Goal: Task Accomplishment & Management: Manage account settings

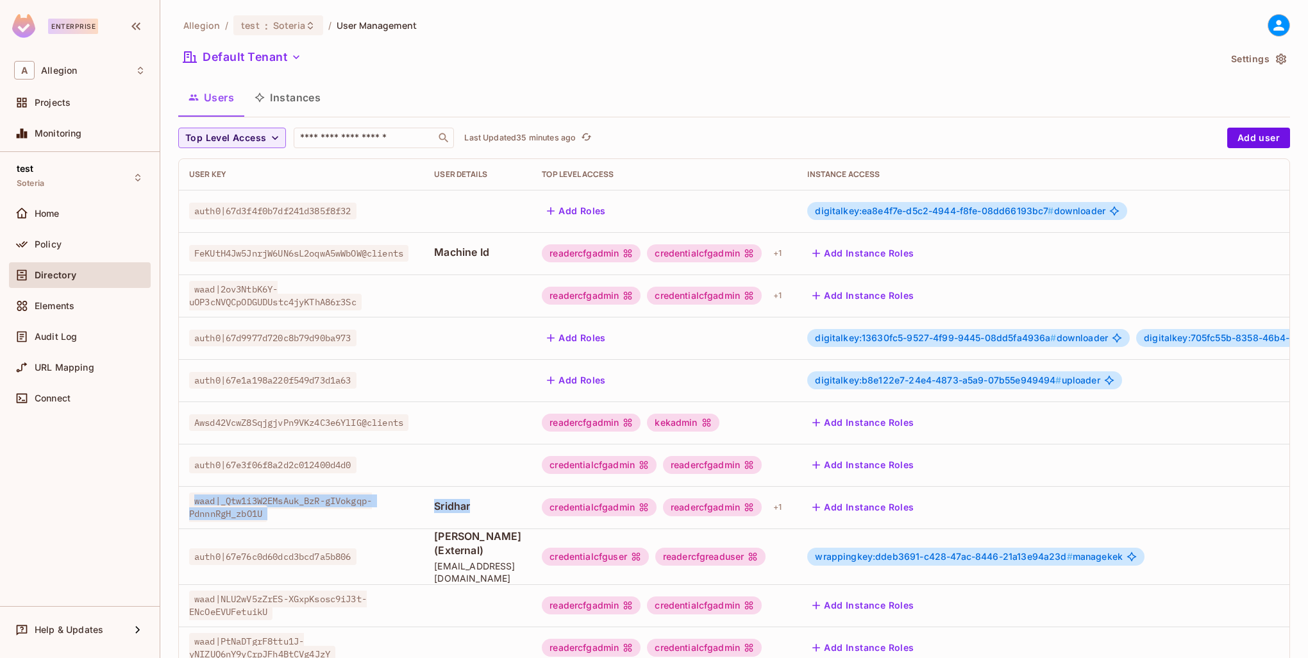
scroll to position [192, 0]
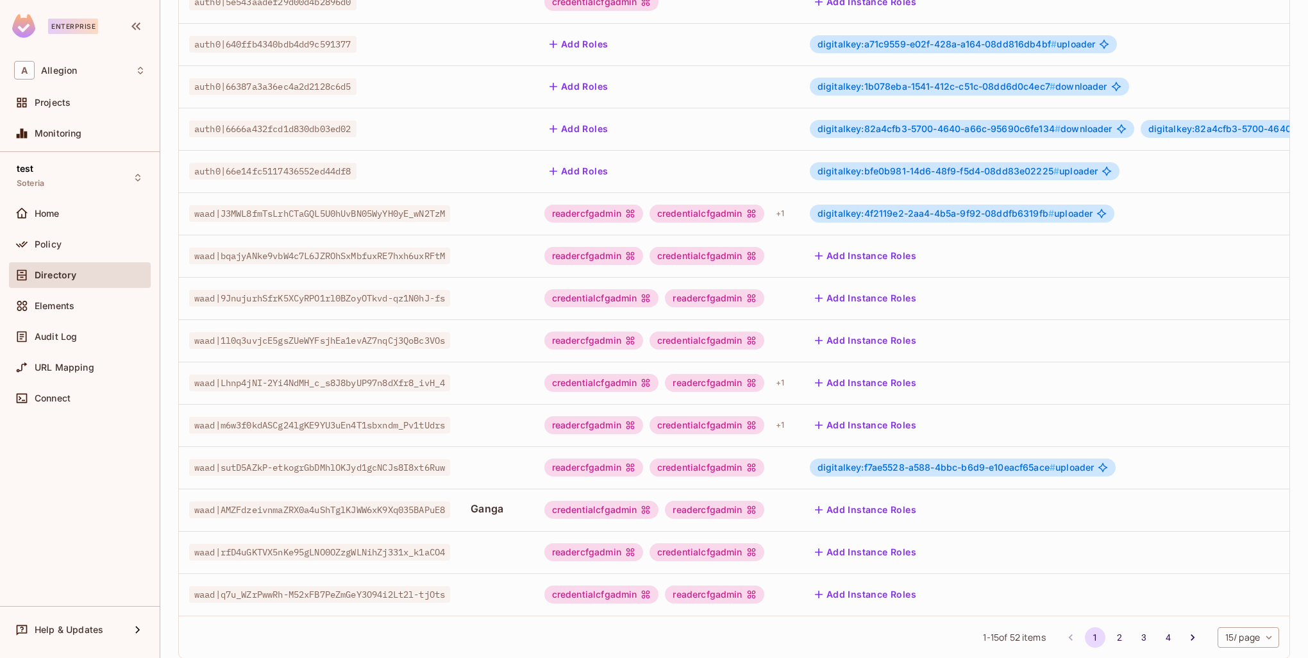
scroll to position [247, 0]
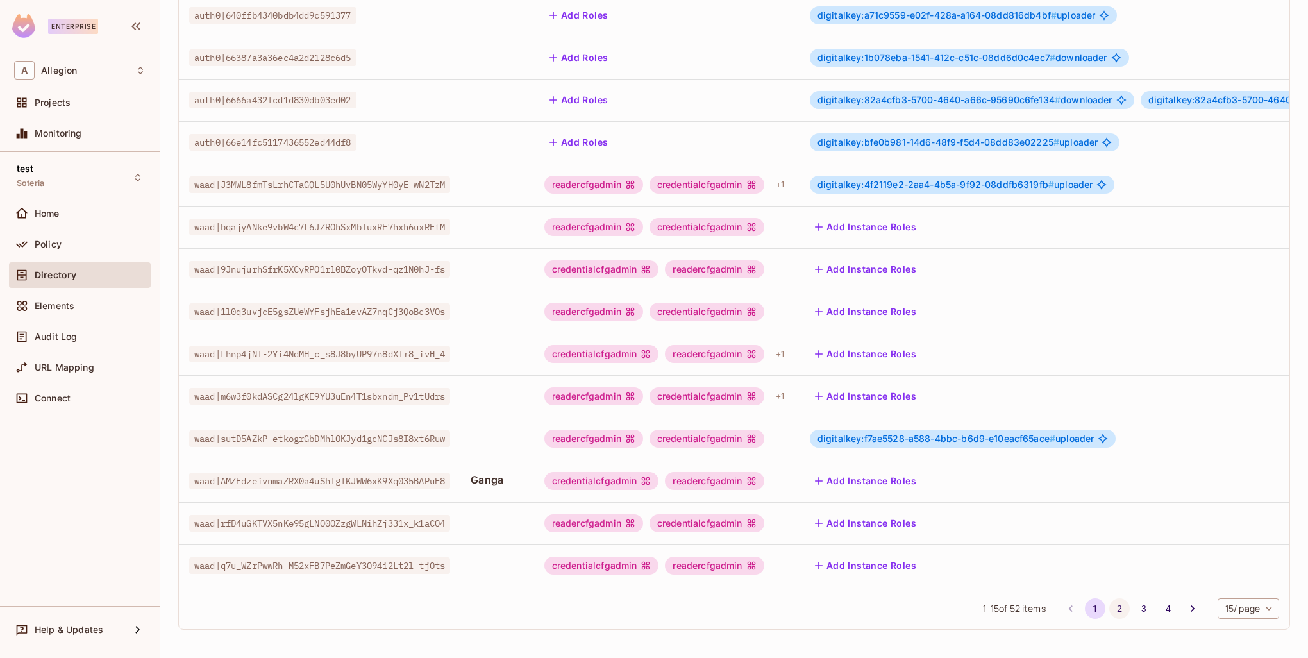
click at [1109, 610] on button "2" at bounding box center [1119, 608] width 21 height 21
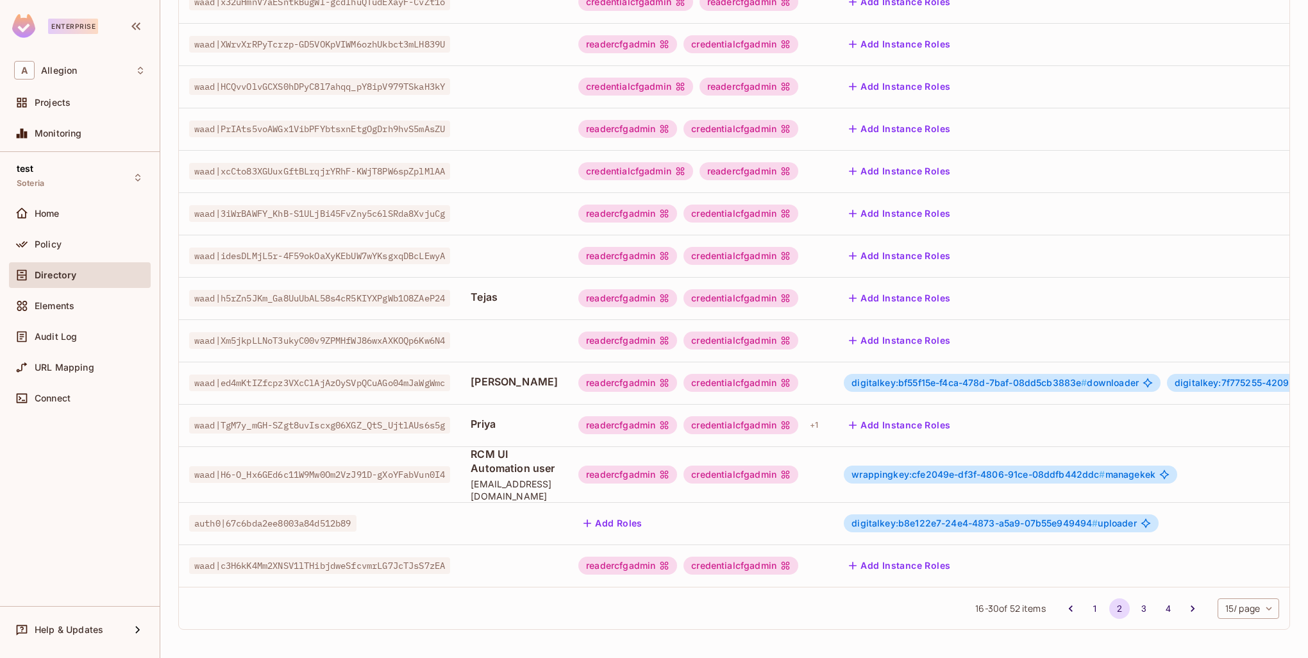
scroll to position [260, 0]
click at [1133, 603] on button "3" at bounding box center [1143, 608] width 21 height 21
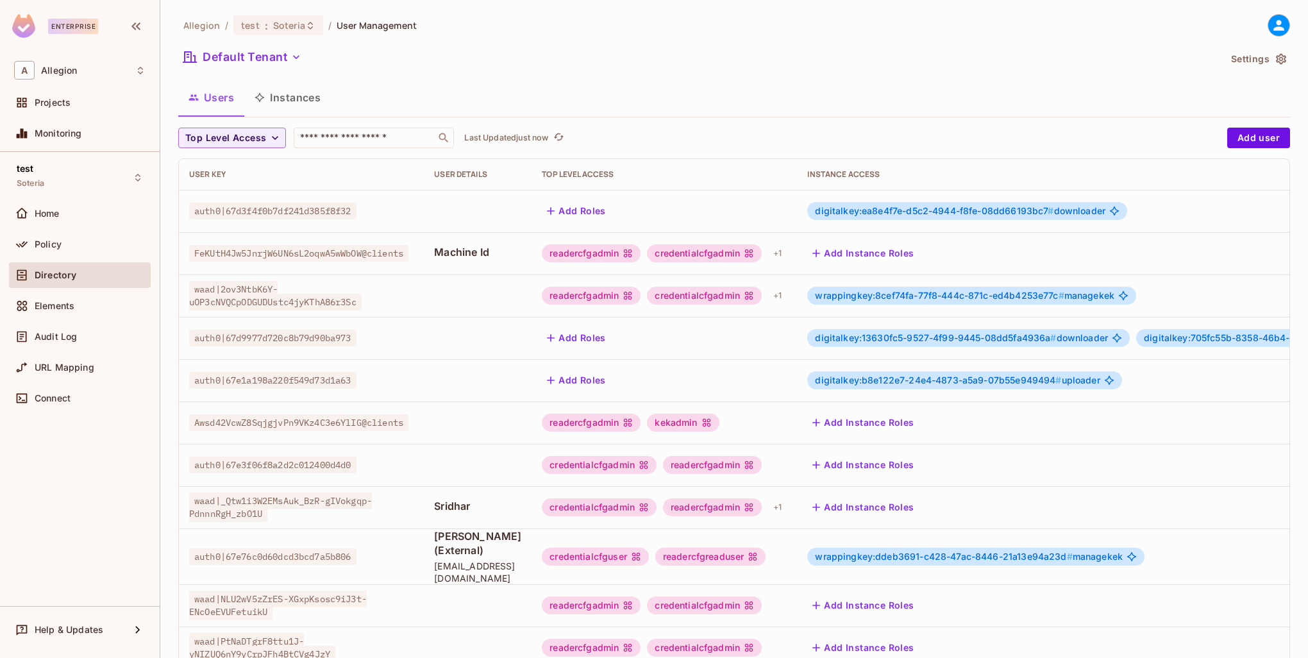
scroll to position [247, 0]
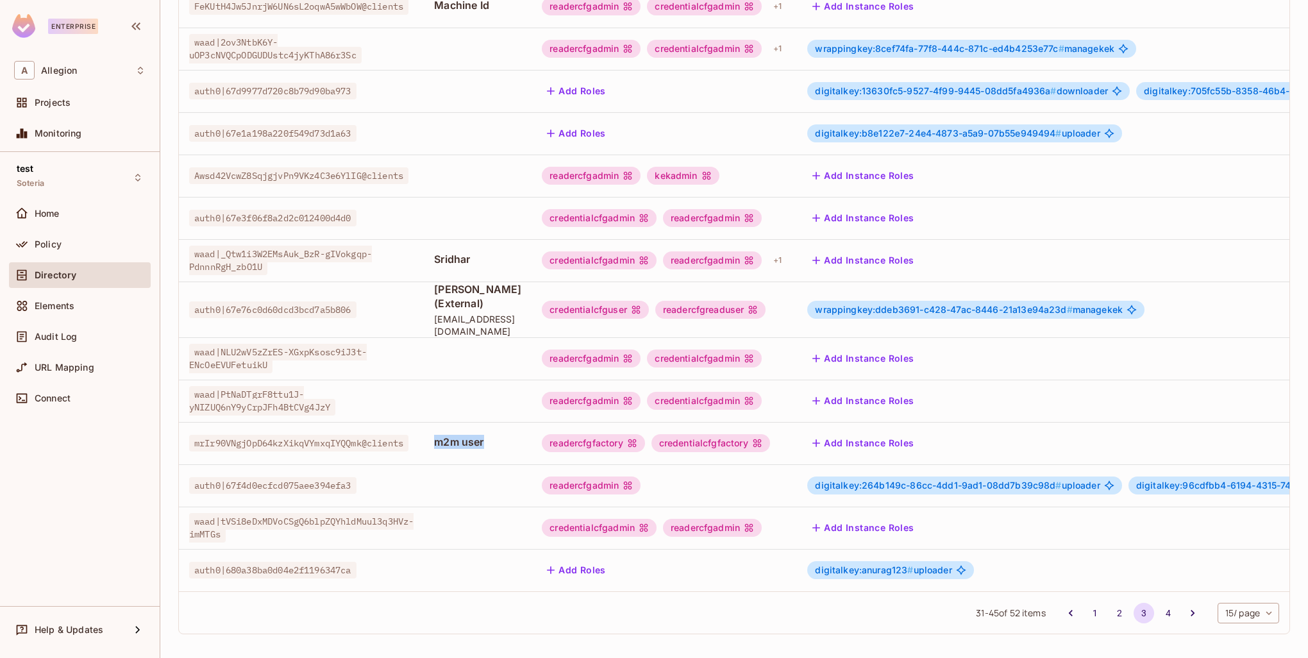
drag, startPoint x: 494, startPoint y: 431, endPoint x: 442, endPoint y: 433, distance: 51.3
click at [442, 433] on td "m2m user" at bounding box center [478, 443] width 108 height 42
click at [462, 313] on span "[EMAIL_ADDRESS][DOMAIN_NAME]" at bounding box center [477, 325] width 87 height 24
drag, startPoint x: 443, startPoint y: 288, endPoint x: 551, endPoint y: 306, distance: 109.7
click at [531, 307] on td "[PERSON_NAME] (External) [EMAIL_ADDRESS][DOMAIN_NAME]" at bounding box center [478, 309] width 108 height 56
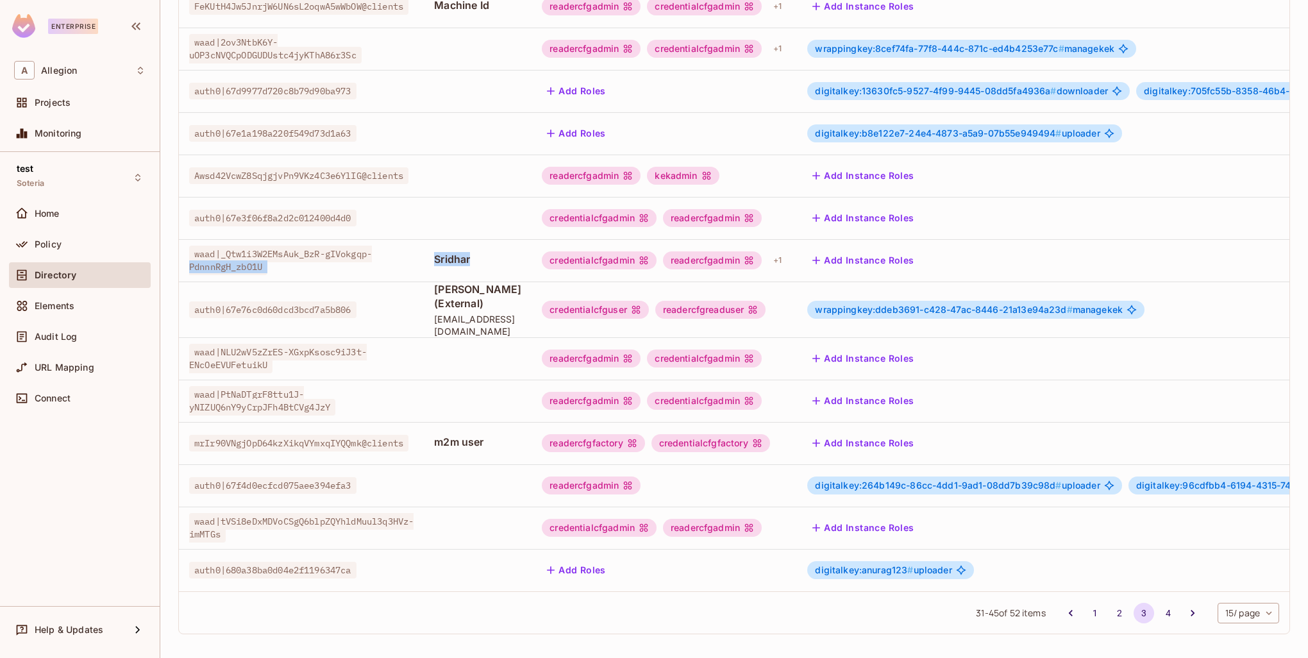
drag, startPoint x: 490, startPoint y: 260, endPoint x: 422, endPoint y: 256, distance: 68.1
click at [422, 256] on tr "waad|_Qtw1i3W2EMsAuk_BzR-gIVokgqp-PdnnnRgH_zbO1U Sridhar credentialcfgadmin rea…" at bounding box center [857, 260] width 1357 height 42
click at [454, 296] on span "[PERSON_NAME] (External)" at bounding box center [477, 296] width 87 height 28
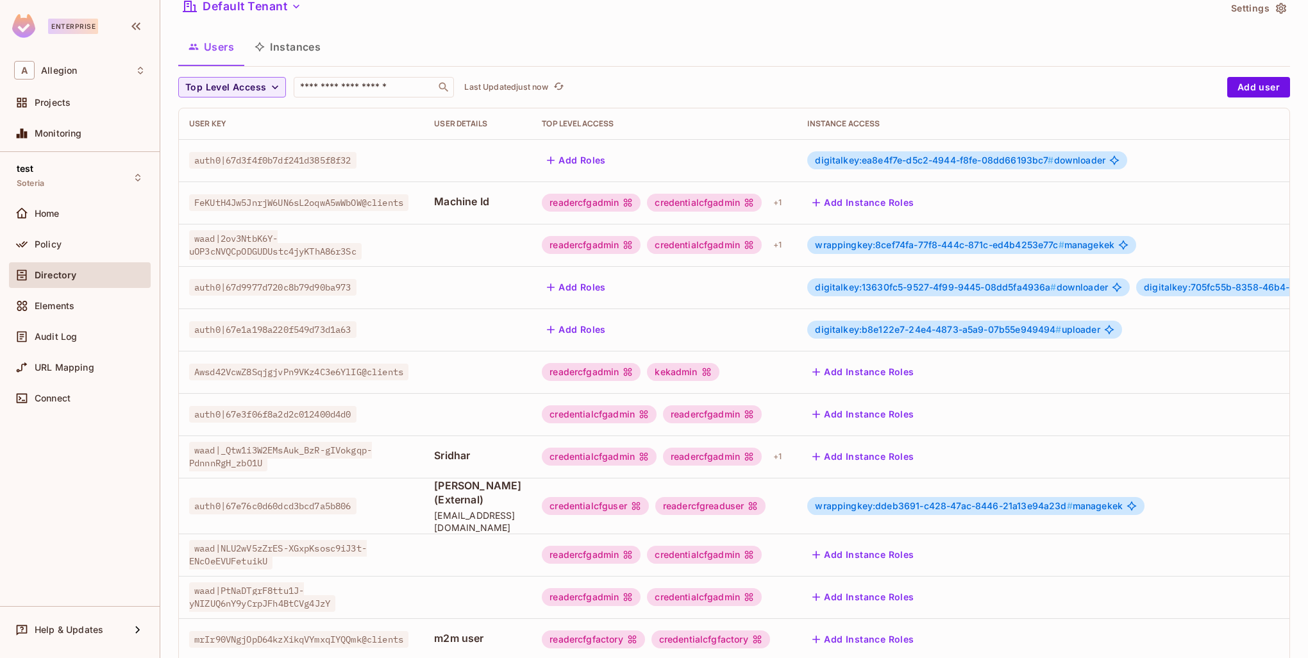
scroll to position [0, 0]
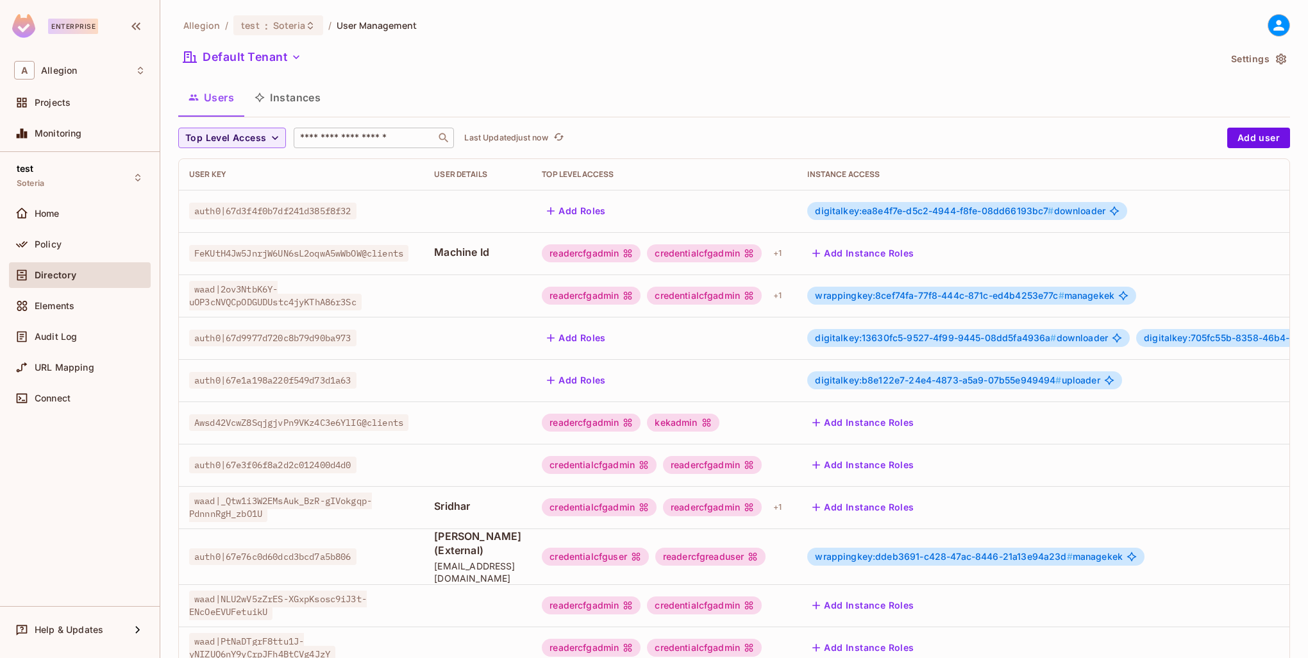
click at [346, 132] on input "text" at bounding box center [364, 137] width 135 height 13
paste input "**********"
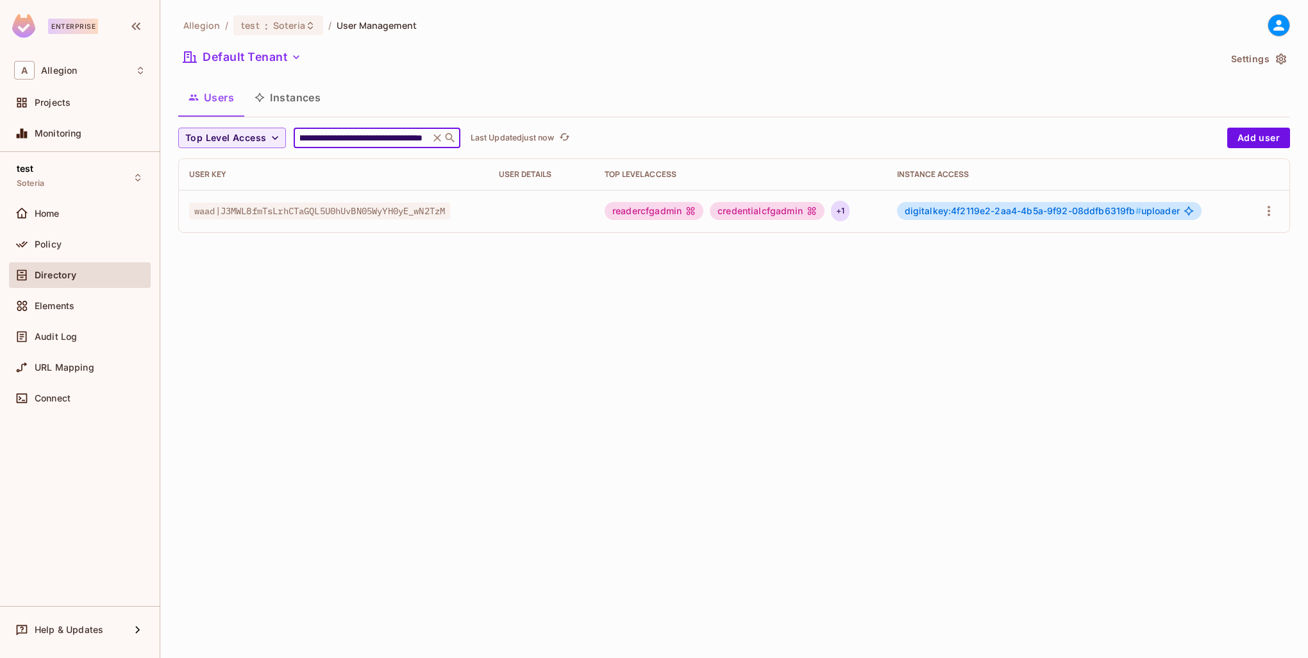
type input "**********"
click at [849, 213] on div "+ 1" at bounding box center [840, 211] width 19 height 21
click at [852, 209] on div at bounding box center [654, 329] width 1308 height 658
click at [849, 212] on div "+ 1" at bounding box center [840, 211] width 19 height 21
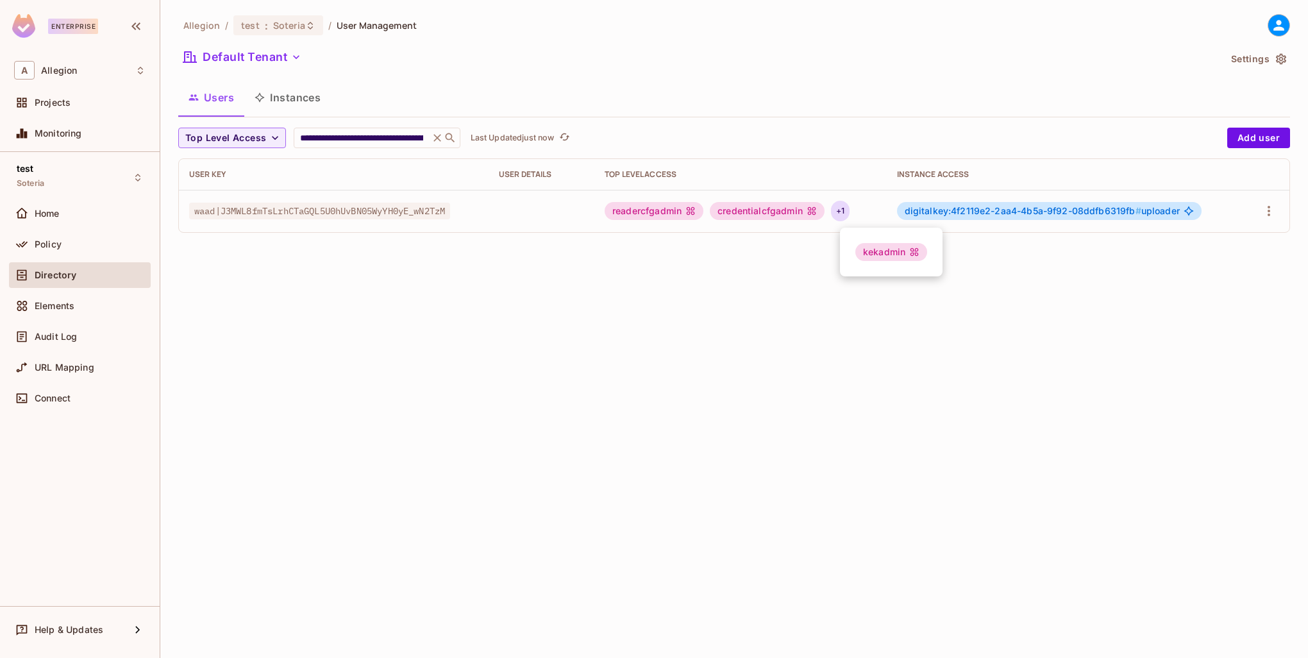
drag, startPoint x: 819, startPoint y: 268, endPoint x: 828, endPoint y: 255, distance: 15.6
click at [820, 267] on div at bounding box center [654, 329] width 1308 height 658
click at [845, 219] on div "+ 1" at bounding box center [840, 211] width 19 height 21
click at [772, 279] on div at bounding box center [654, 329] width 1308 height 658
click at [436, 140] on icon at bounding box center [437, 137] width 13 height 13
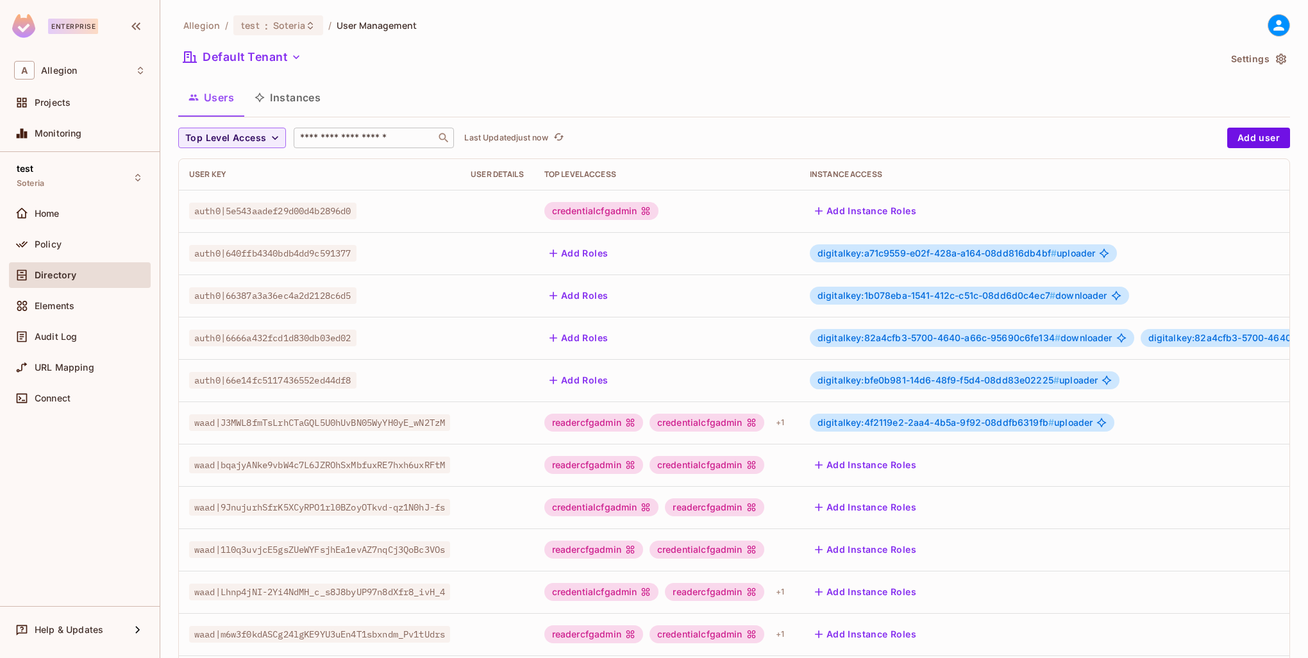
click at [372, 135] on input "text" at bounding box center [364, 137] width 135 height 13
paste input "**********"
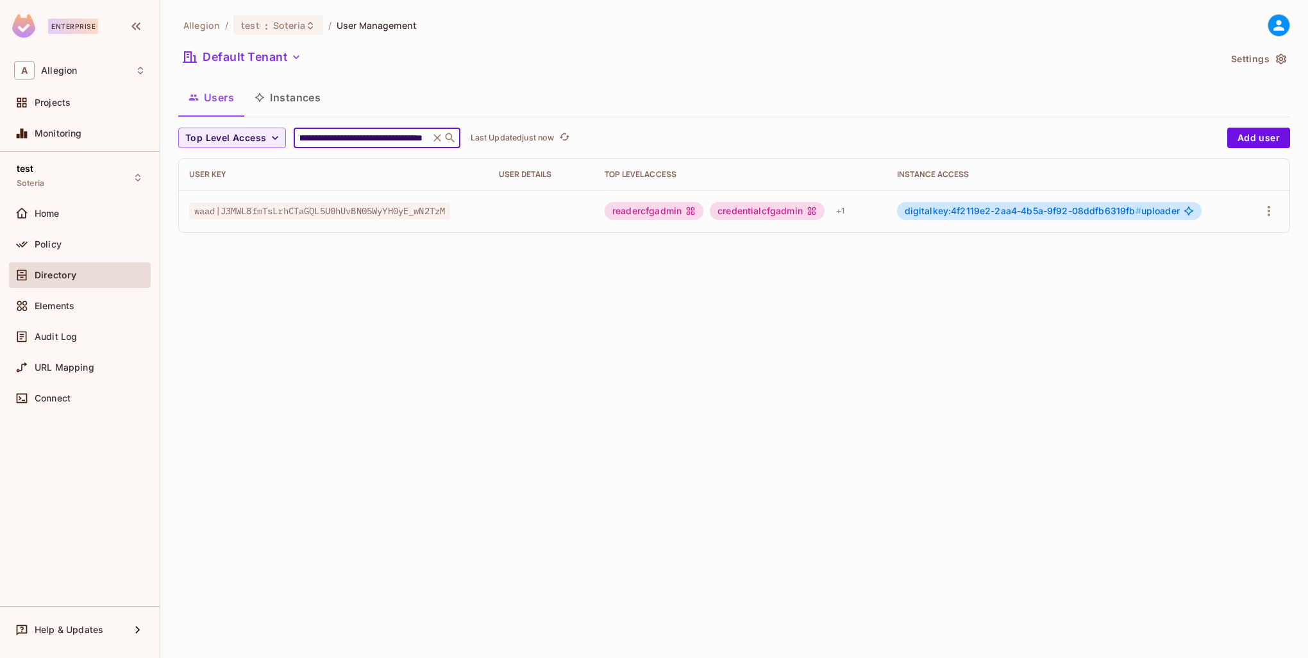
type input "**********"
click at [529, 203] on td at bounding box center [541, 211] width 106 height 42
click at [540, 215] on td at bounding box center [541, 211] width 106 height 42
drag, startPoint x: 457, startPoint y: 209, endPoint x: 185, endPoint y: 212, distance: 272.4
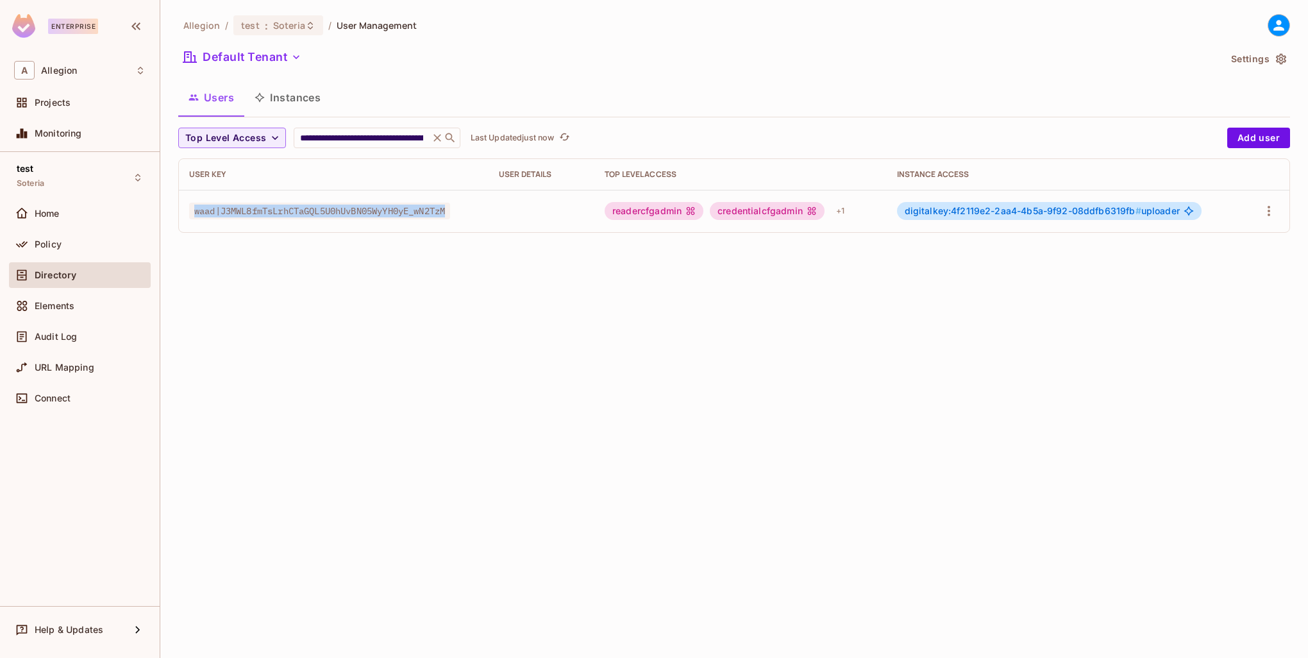
click at [185, 212] on td "waad|J3MWL8fmTsLrhCTaGQL5U0hUvBN05WyYH0yE_wN2TzM" at bounding box center [334, 211] width 310 height 42
click at [450, 253] on div "**********" at bounding box center [733, 329] width 1147 height 658
click at [436, 140] on icon at bounding box center [437, 137] width 13 height 13
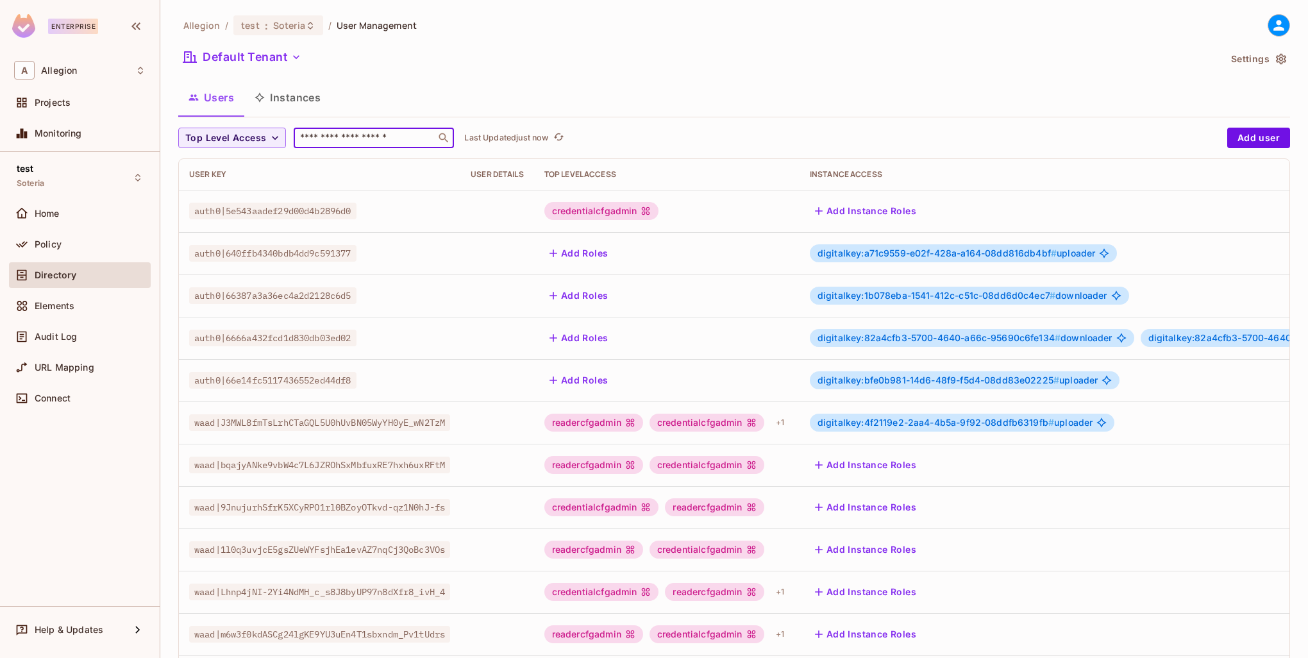
click at [393, 139] on input "text" at bounding box center [364, 137] width 135 height 13
paste input "**********"
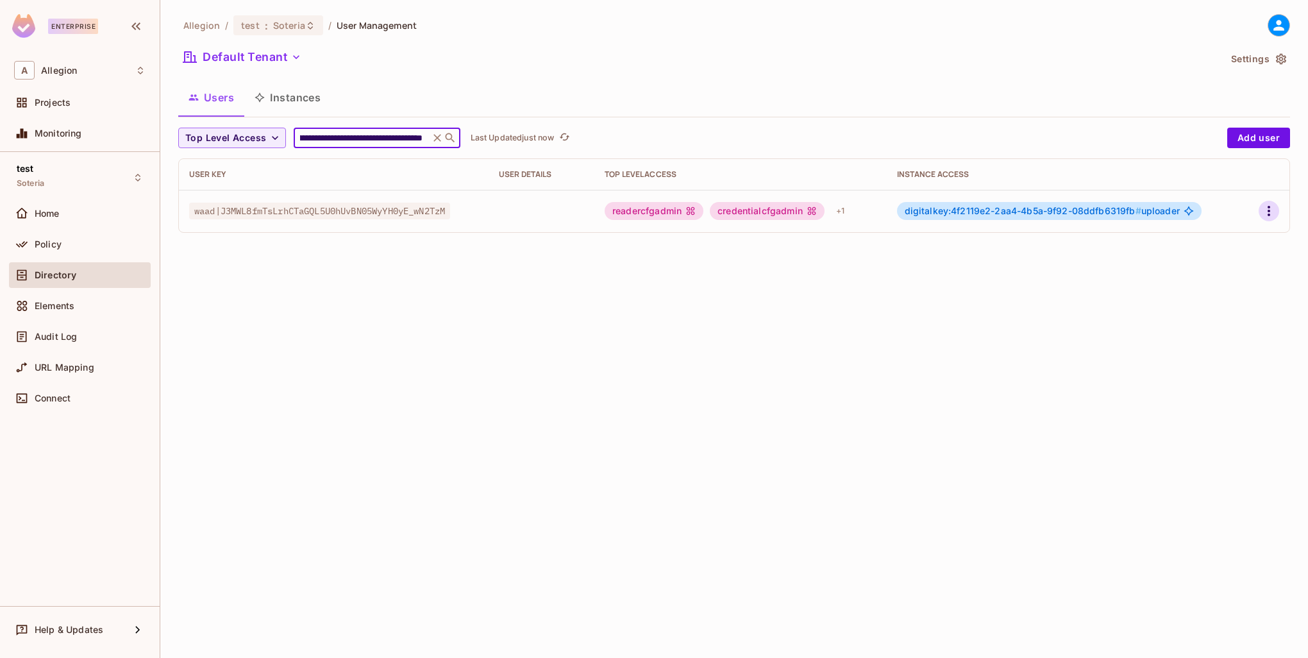
type input "**********"
click at [1271, 208] on icon "button" at bounding box center [1268, 210] width 15 height 15
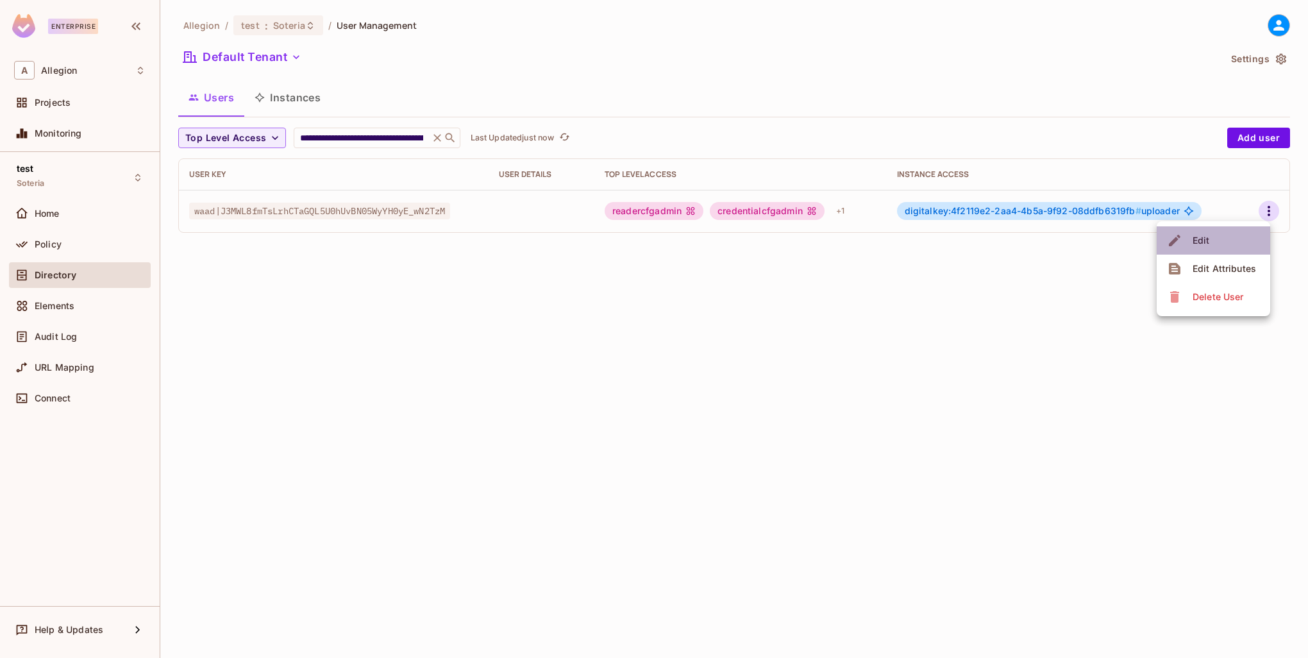
click at [1250, 229] on li "Edit" at bounding box center [1212, 240] width 113 height 28
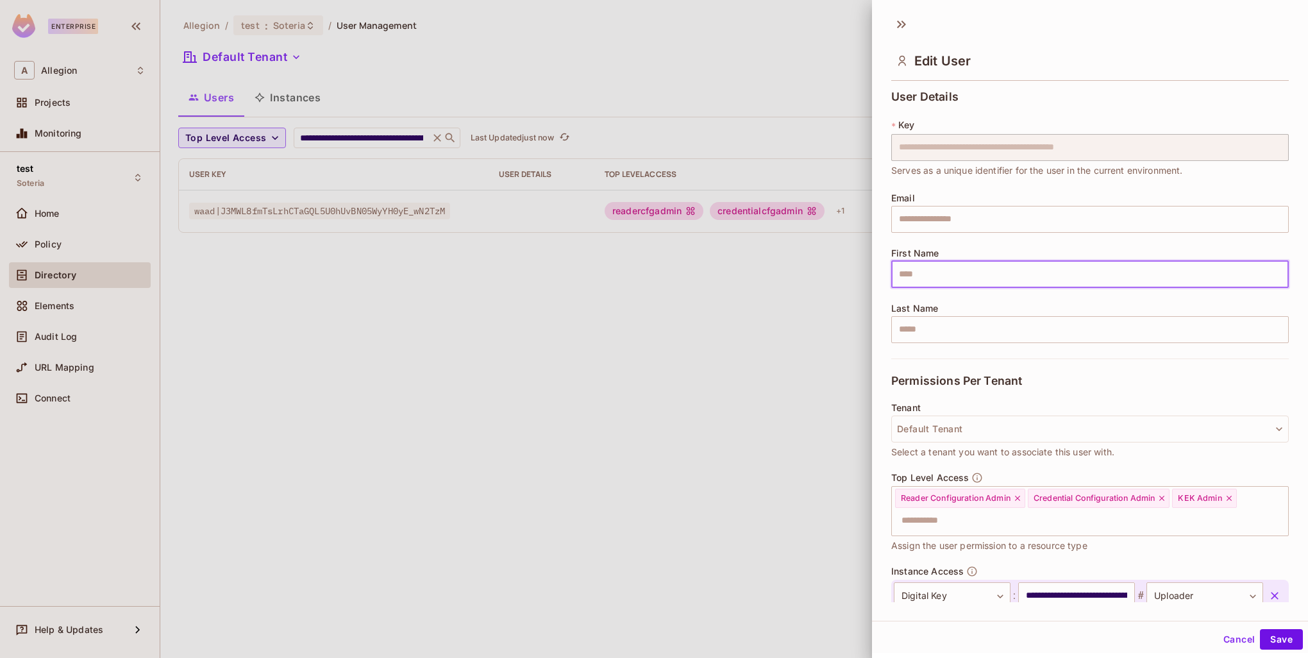
click at [982, 268] on input "text" at bounding box center [1089, 274] width 397 height 27
type input "*****"
click at [1284, 640] on button "Save" at bounding box center [1280, 639] width 43 height 21
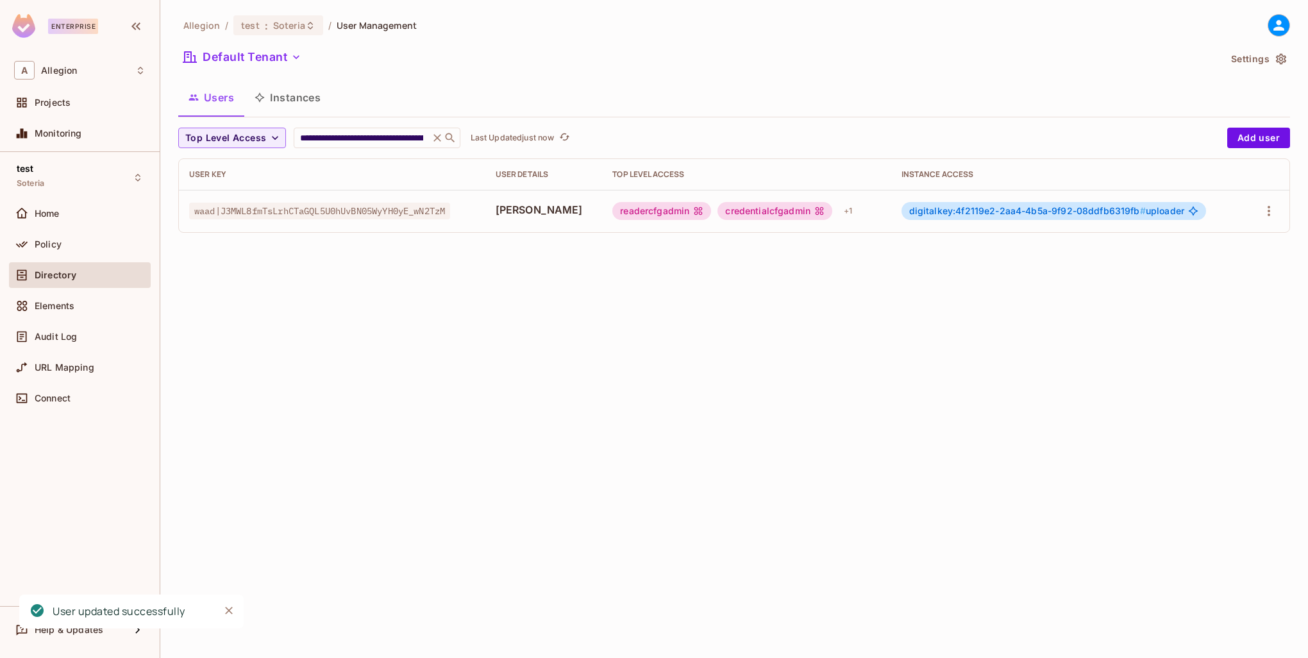
click at [435, 137] on icon at bounding box center [437, 137] width 13 height 13
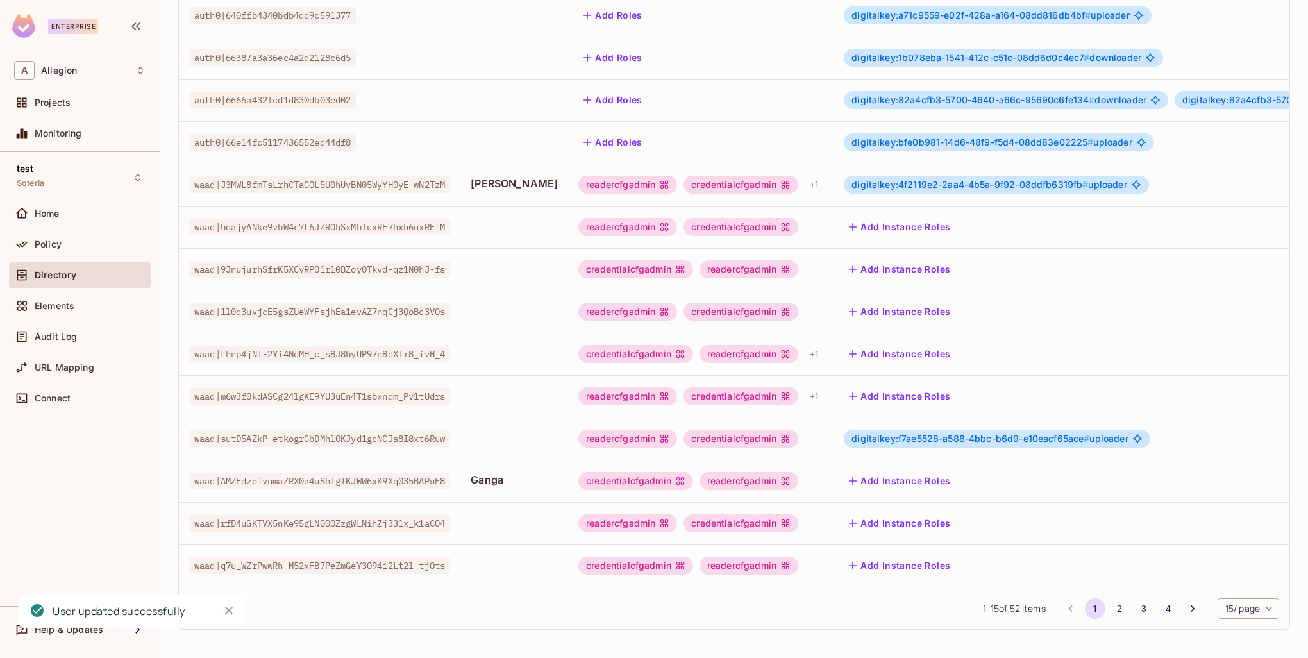
scroll to position [247, 0]
click at [230, 610] on icon "Close" at bounding box center [228, 610] width 13 height 13
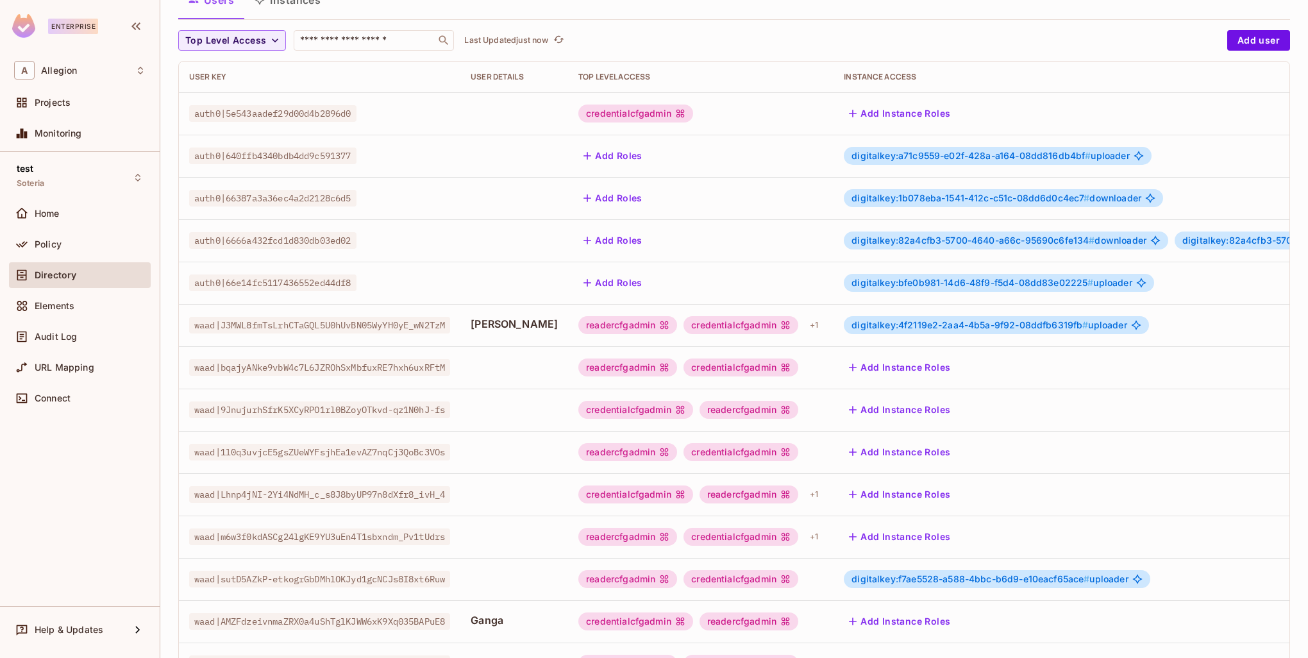
scroll to position [0, 0]
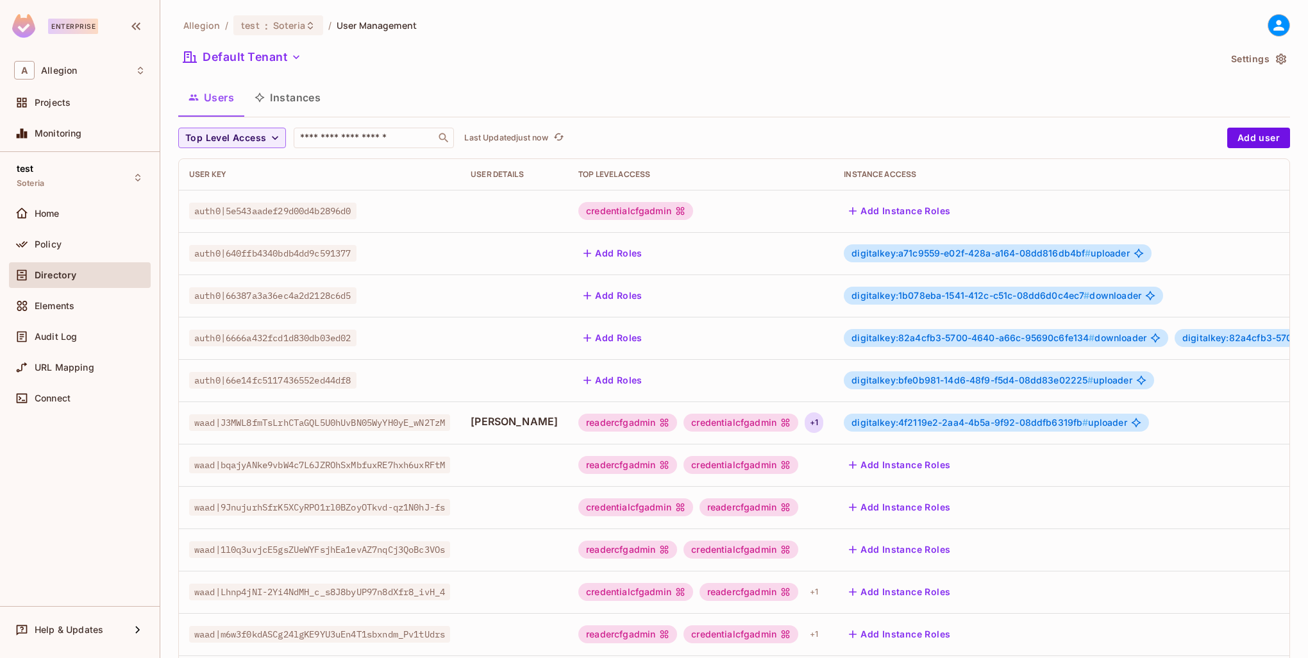
click at [804, 424] on div "+ 1" at bounding box center [813, 422] width 19 height 21
click at [792, 422] on div at bounding box center [654, 329] width 1308 height 658
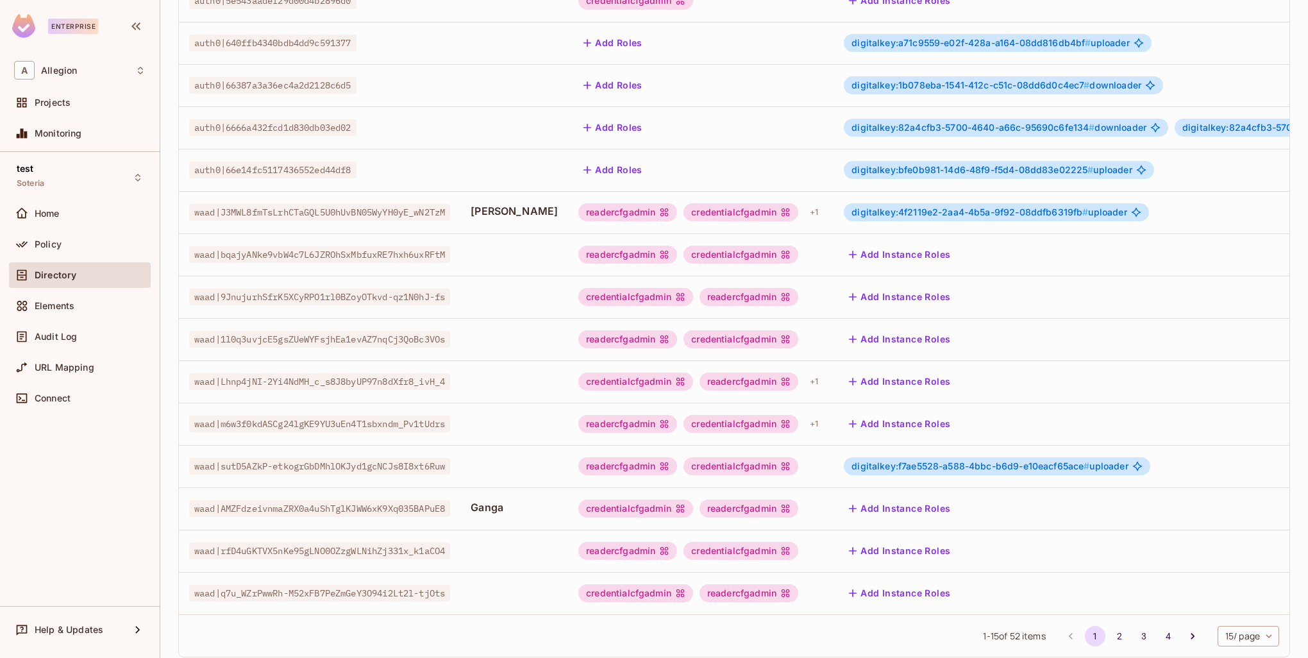
scroll to position [247, 0]
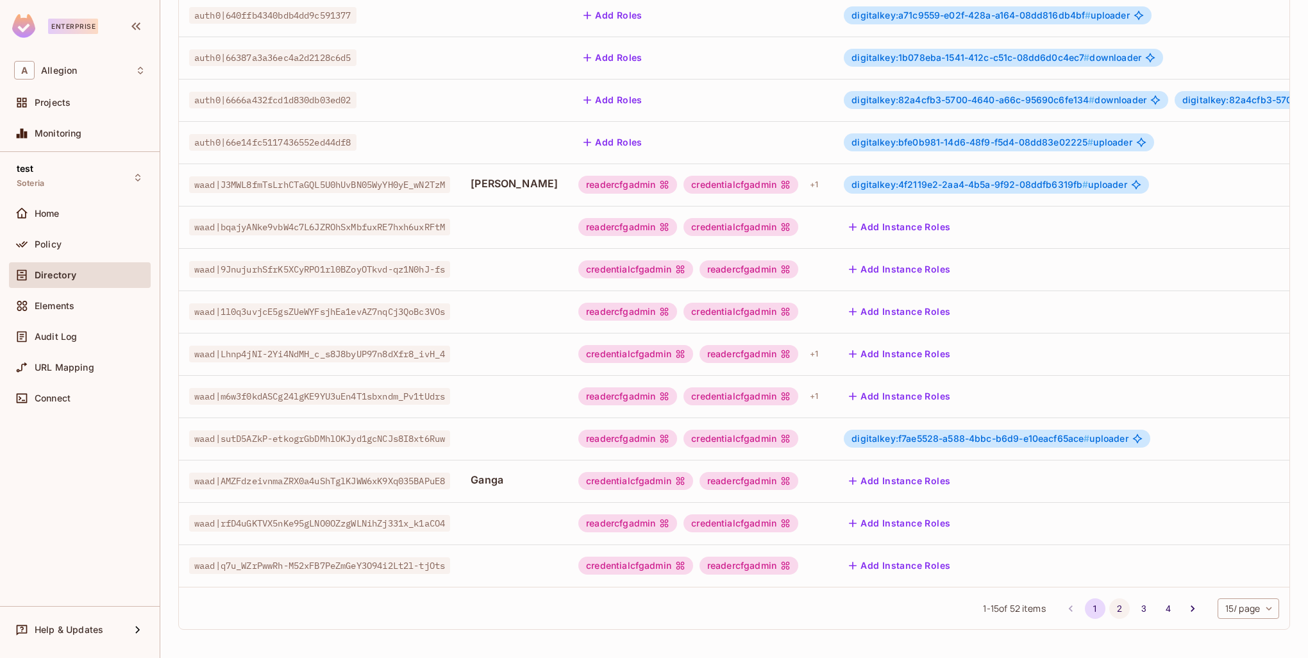
click at [1109, 607] on button "2" at bounding box center [1119, 608] width 21 height 21
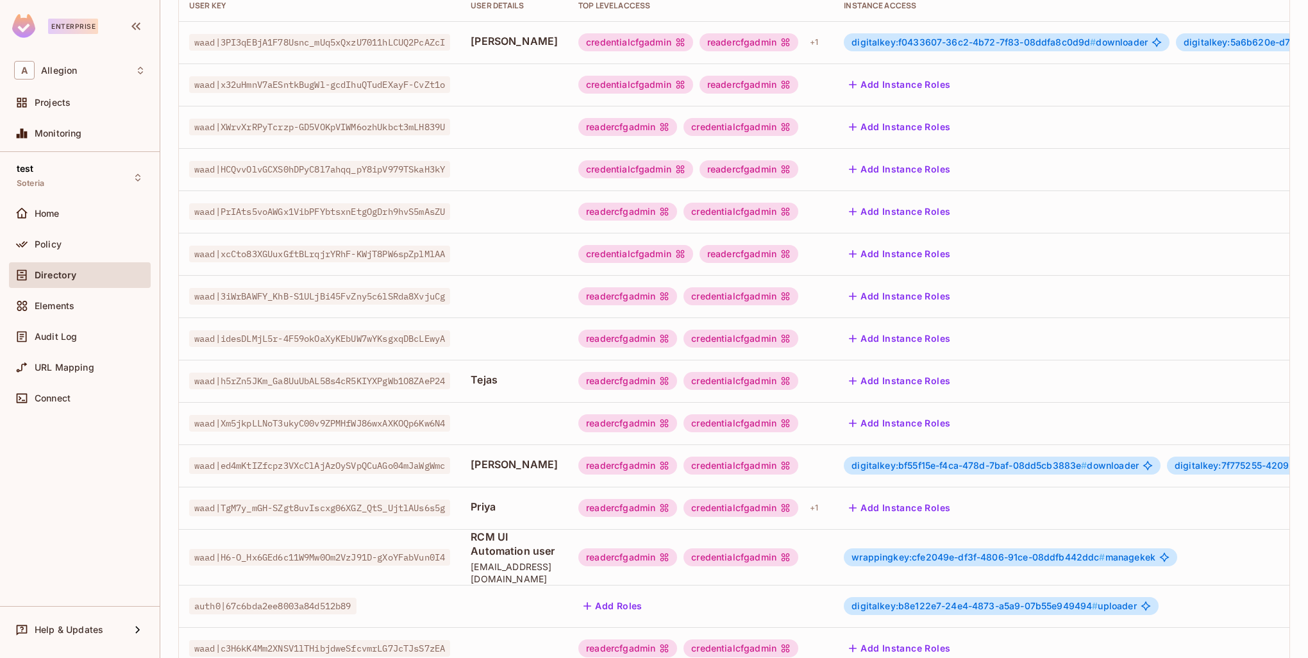
scroll to position [260, 0]
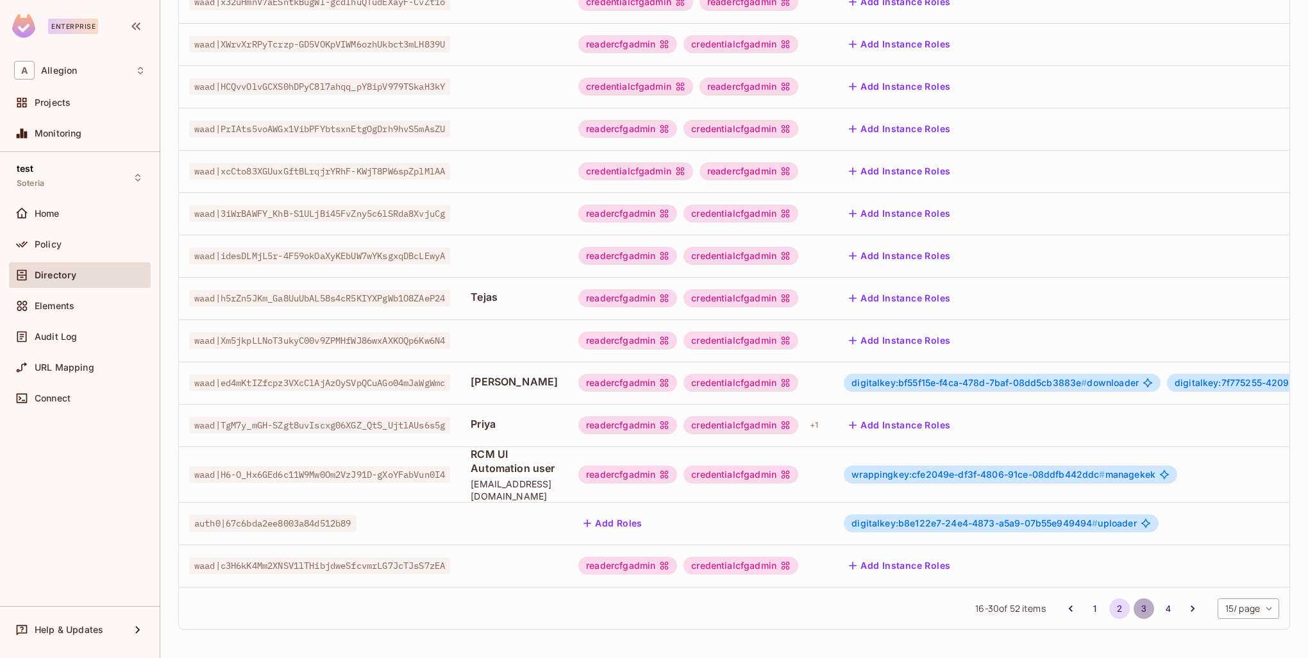
click at [1138, 607] on button "3" at bounding box center [1143, 608] width 21 height 21
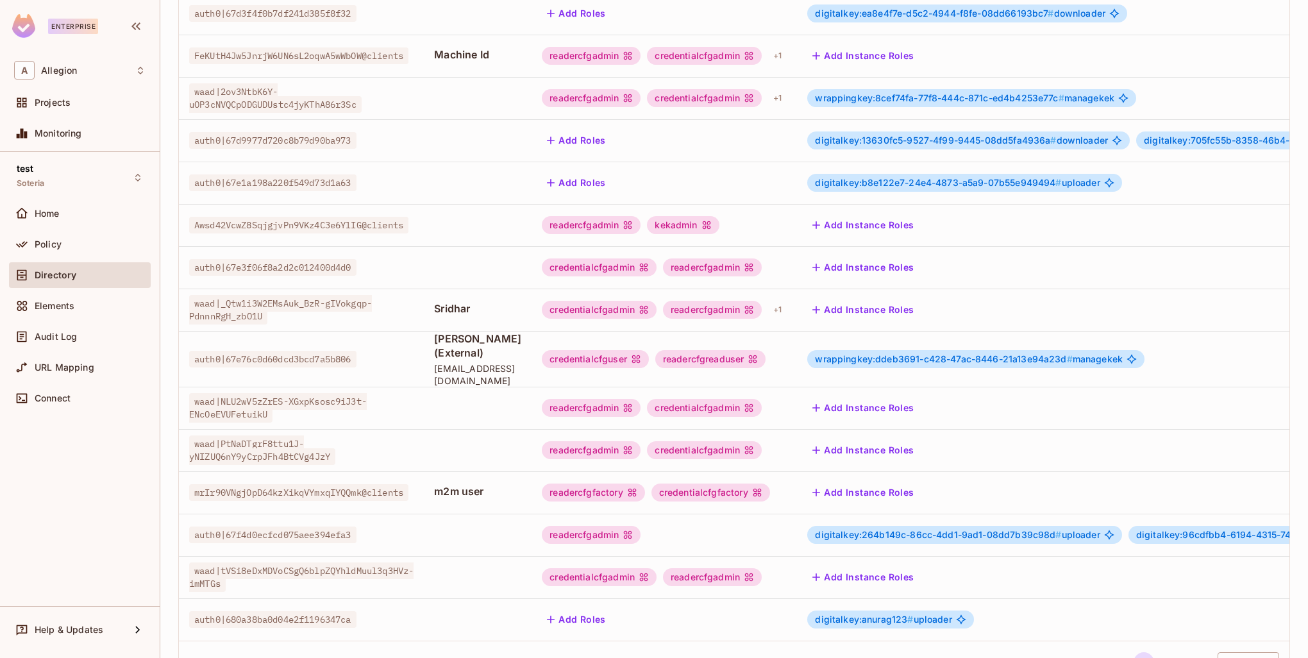
scroll to position [247, 0]
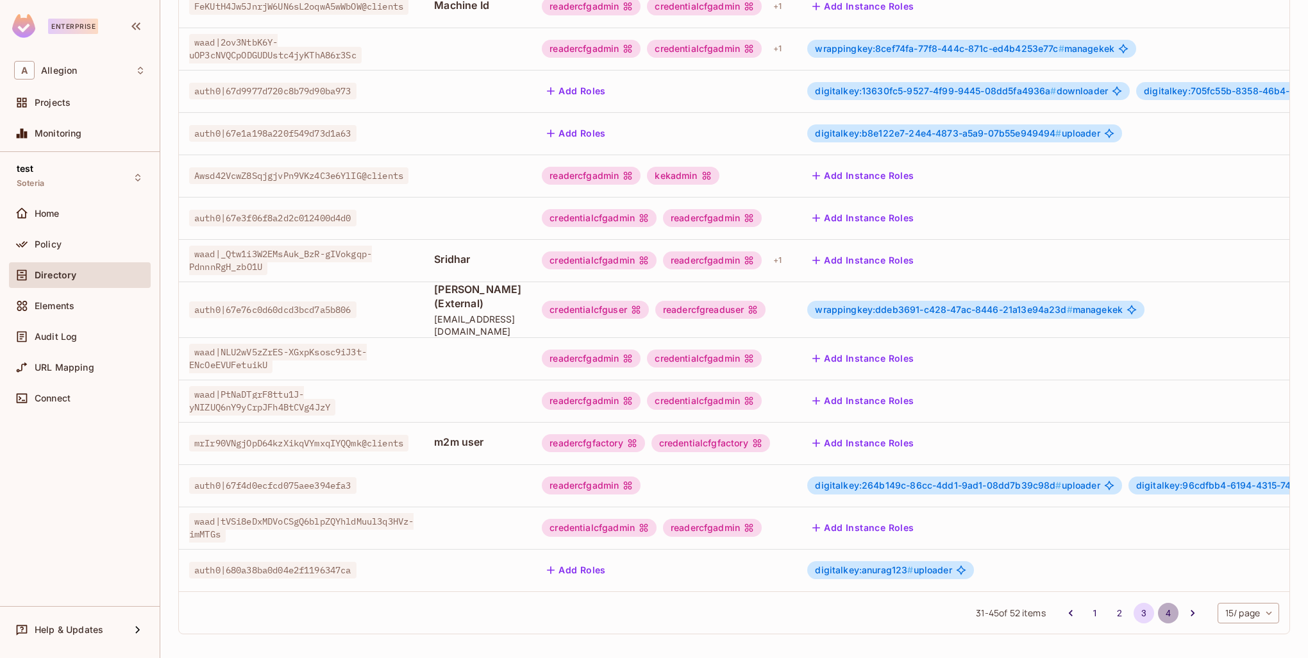
click at [1158, 612] on button "4" at bounding box center [1168, 613] width 21 height 21
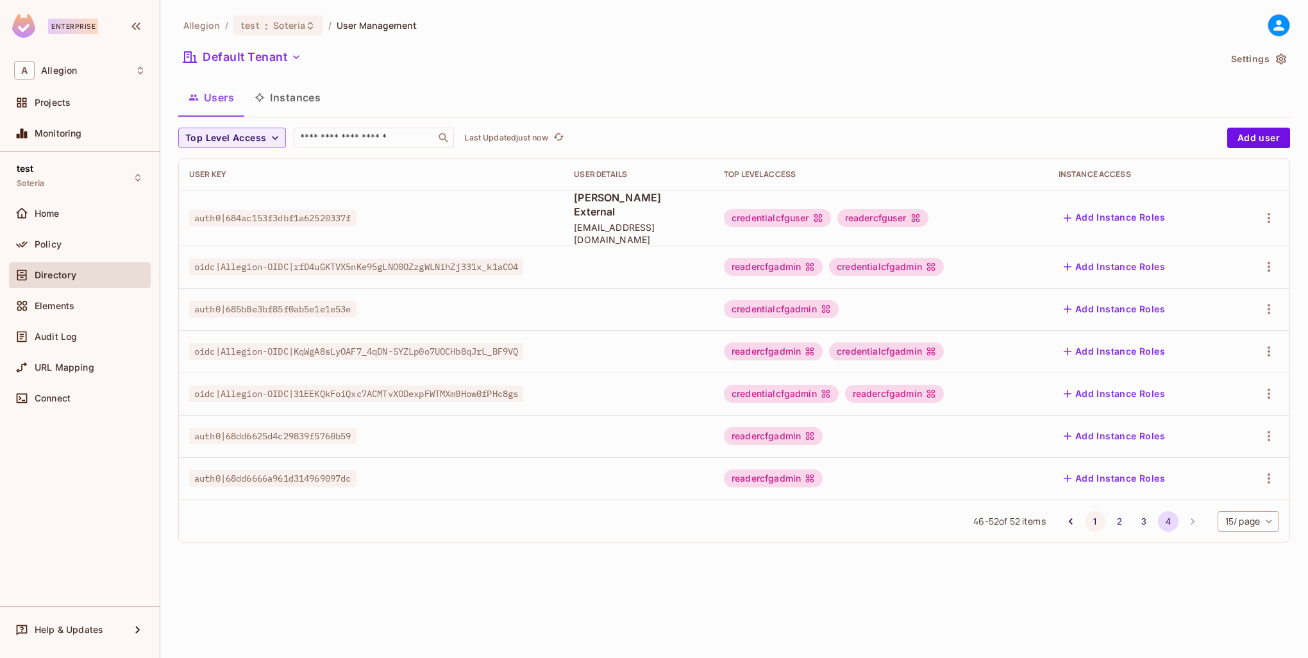
click at [1090, 511] on button "1" at bounding box center [1095, 521] width 21 height 21
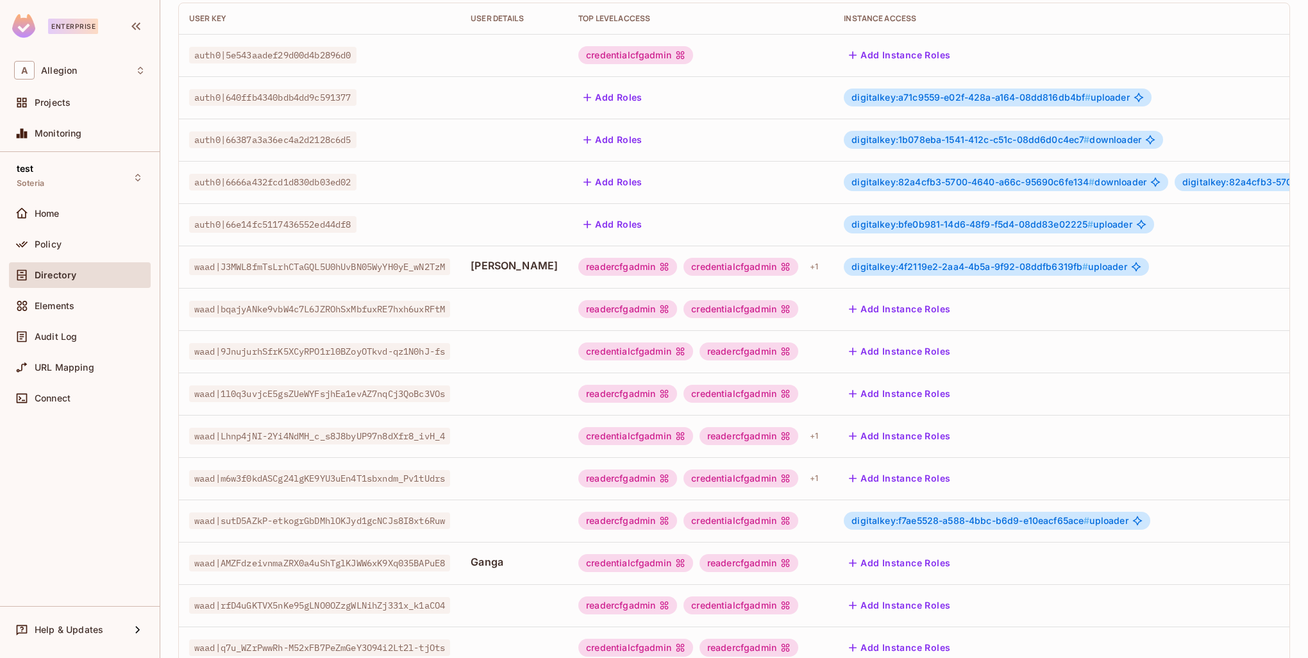
scroll to position [247, 0]
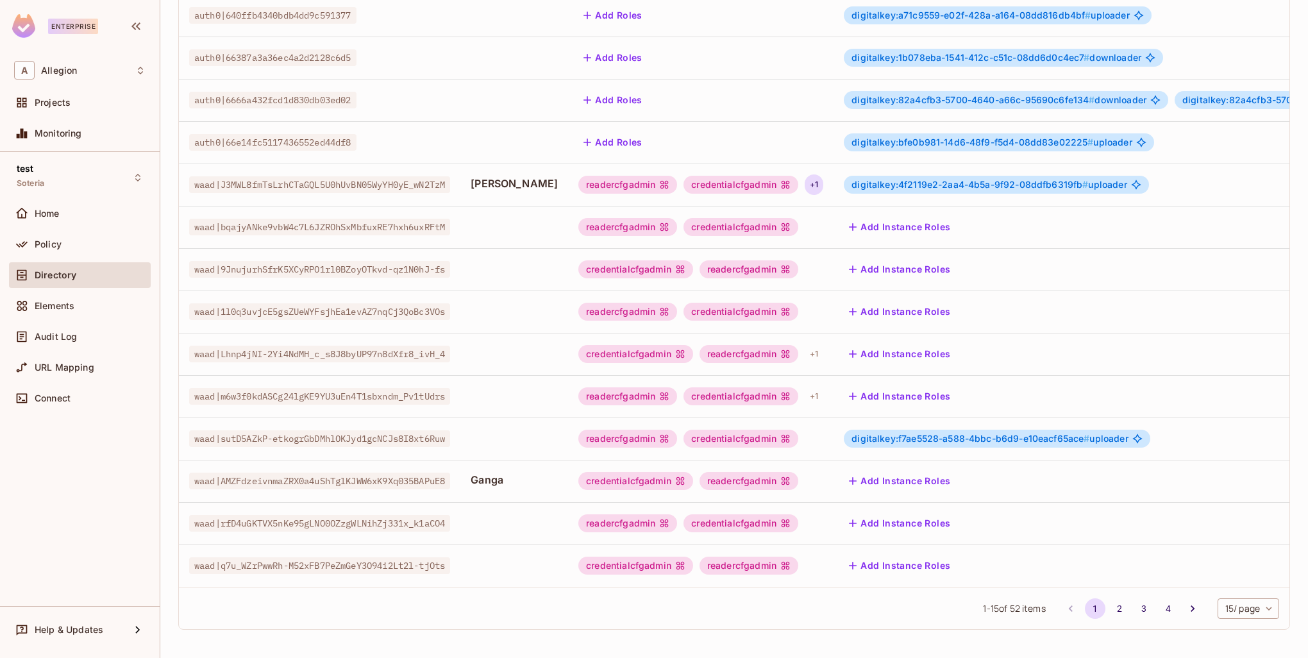
click at [804, 174] on div "+ 1" at bounding box center [813, 184] width 19 height 21
click at [788, 171] on div at bounding box center [654, 329] width 1308 height 658
click at [804, 174] on div "+ 1" at bounding box center [813, 184] width 19 height 21
click at [788, 171] on div at bounding box center [654, 329] width 1308 height 658
click at [804, 174] on div "+ 1" at bounding box center [813, 184] width 19 height 21
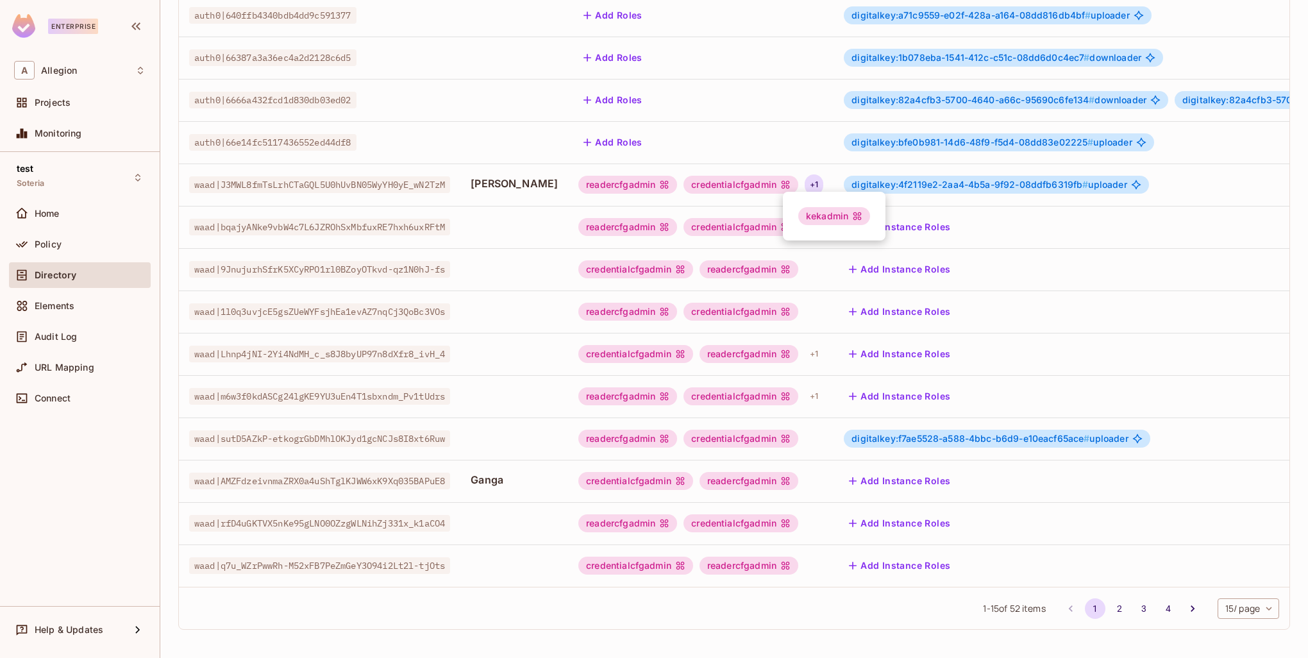
click at [790, 169] on div at bounding box center [654, 329] width 1308 height 658
click at [804, 176] on div "+ 1" at bounding box center [813, 184] width 19 height 21
click at [790, 176] on div at bounding box center [654, 329] width 1308 height 658
click at [804, 174] on div "+ 1" at bounding box center [813, 184] width 19 height 21
click at [794, 173] on div at bounding box center [654, 329] width 1308 height 658
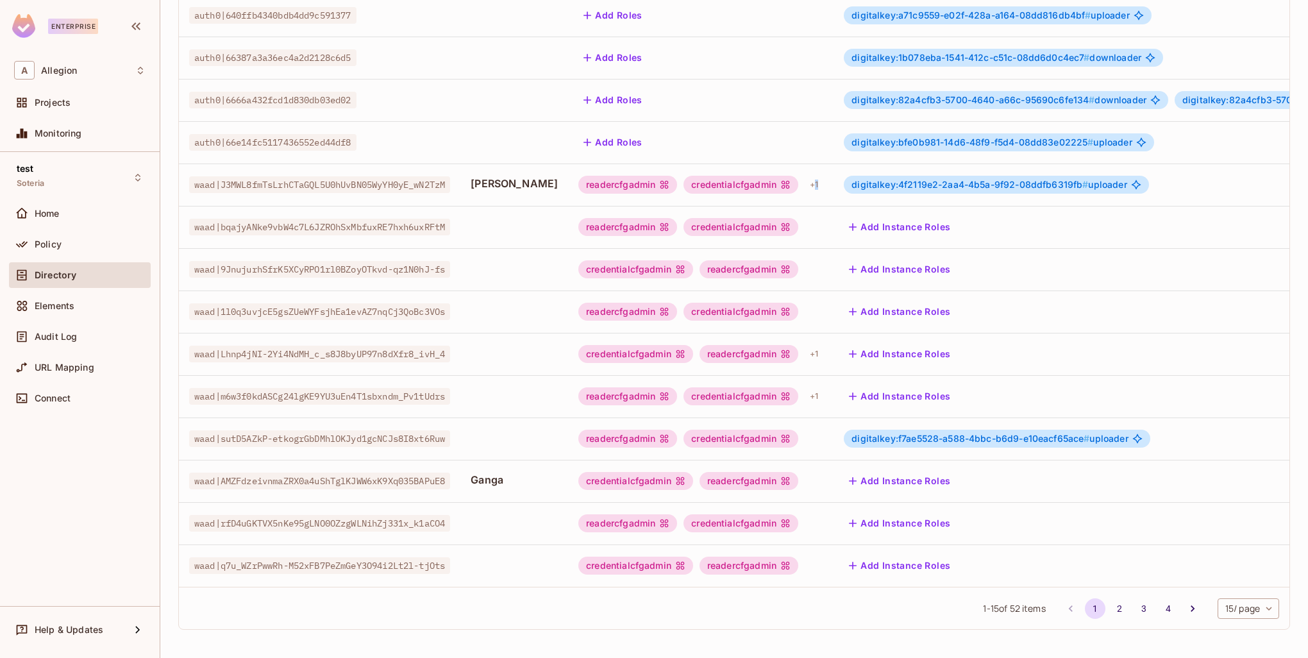
click at [804, 174] on div "+ 1" at bounding box center [813, 184] width 19 height 21
click at [794, 173] on div at bounding box center [654, 329] width 1308 height 658
click at [804, 174] on div "+ 1" at bounding box center [813, 184] width 19 height 21
click at [788, 173] on div at bounding box center [654, 329] width 1308 height 658
click at [802, 172] on td "readercfgadmin credentialcfgadmin + 1" at bounding box center [700, 184] width 265 height 42
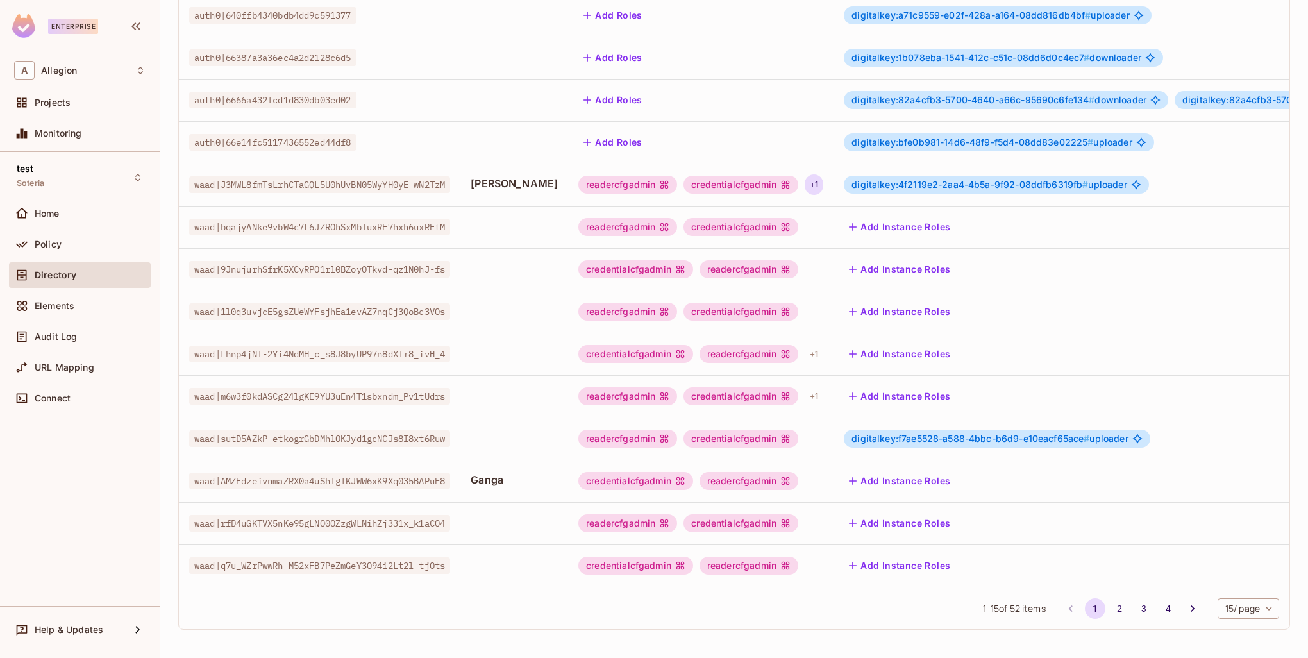
click at [804, 174] on div "+ 1" at bounding box center [813, 184] width 19 height 21
click at [792, 172] on div at bounding box center [654, 329] width 1308 height 658
click at [1109, 609] on button "2" at bounding box center [1119, 608] width 21 height 21
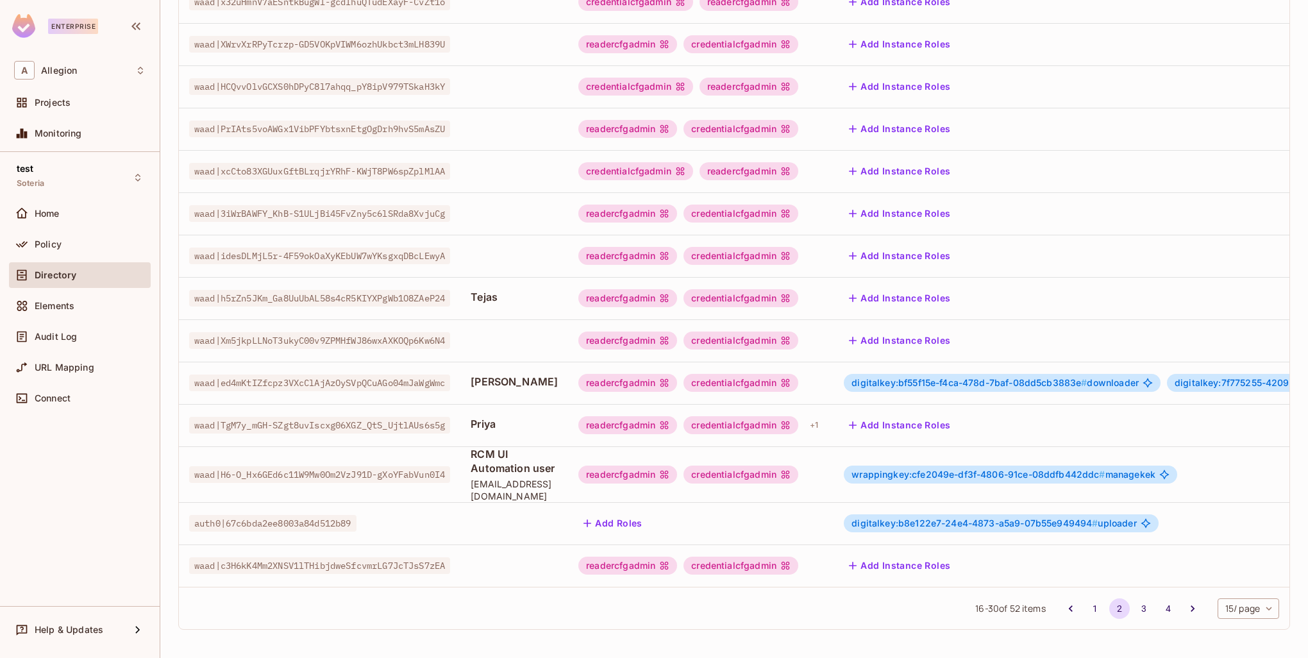
scroll to position [260, 0]
click at [1134, 611] on button "3" at bounding box center [1143, 608] width 21 height 21
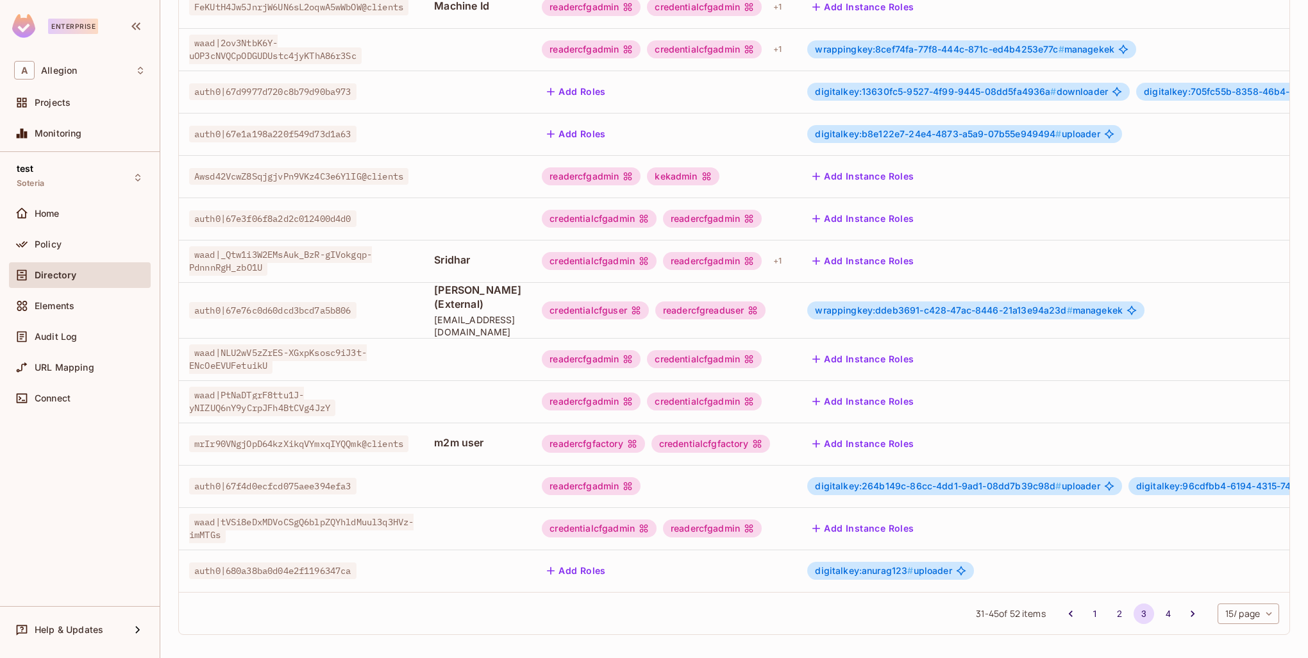
scroll to position [247, 0]
click at [1159, 607] on button "4" at bounding box center [1168, 613] width 21 height 21
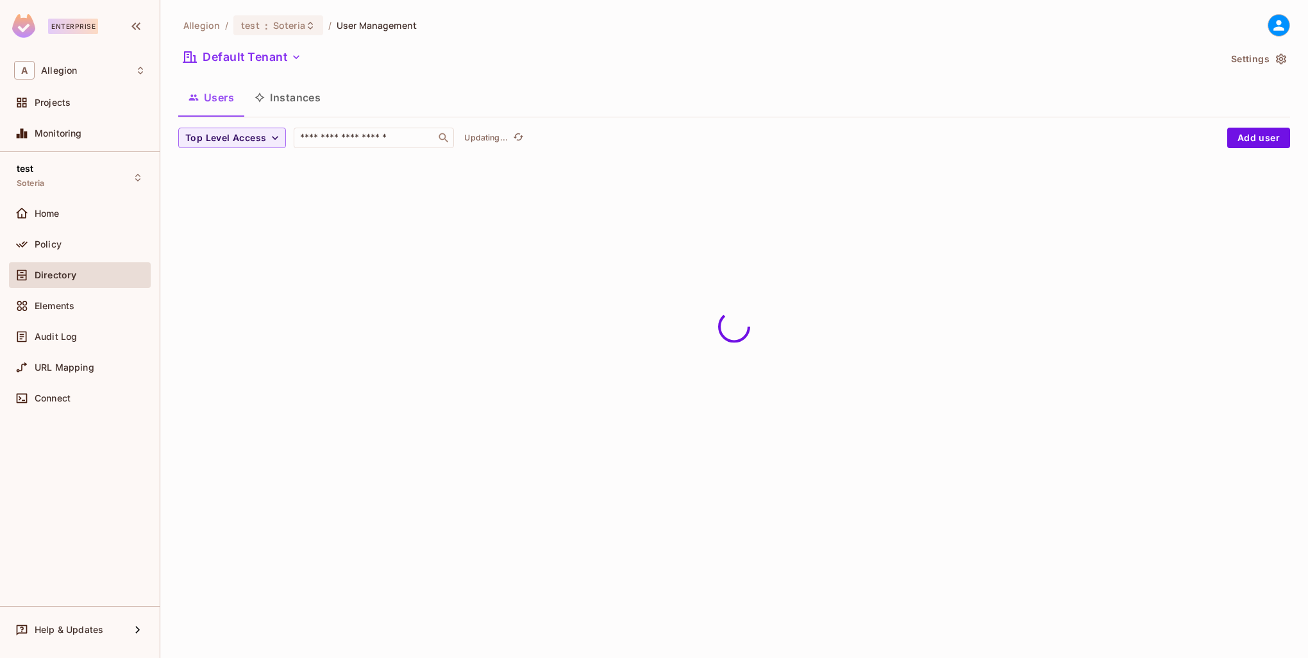
scroll to position [0, 0]
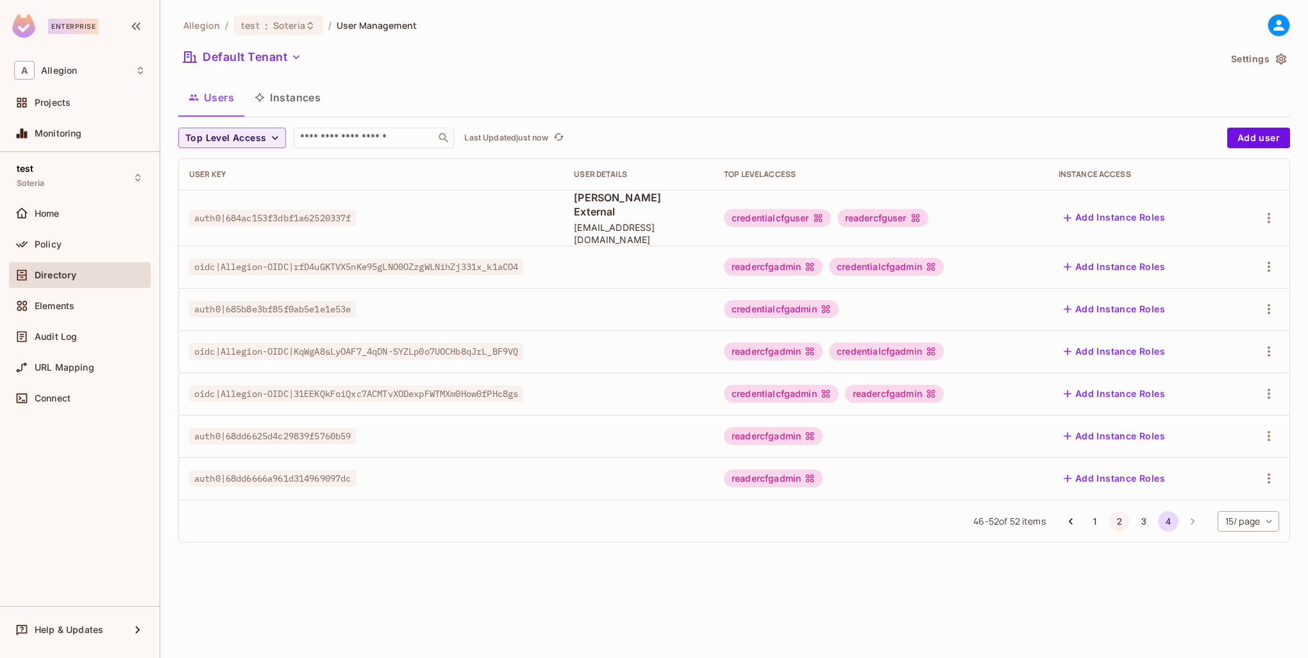
click at [1109, 511] on button "2" at bounding box center [1119, 521] width 21 height 21
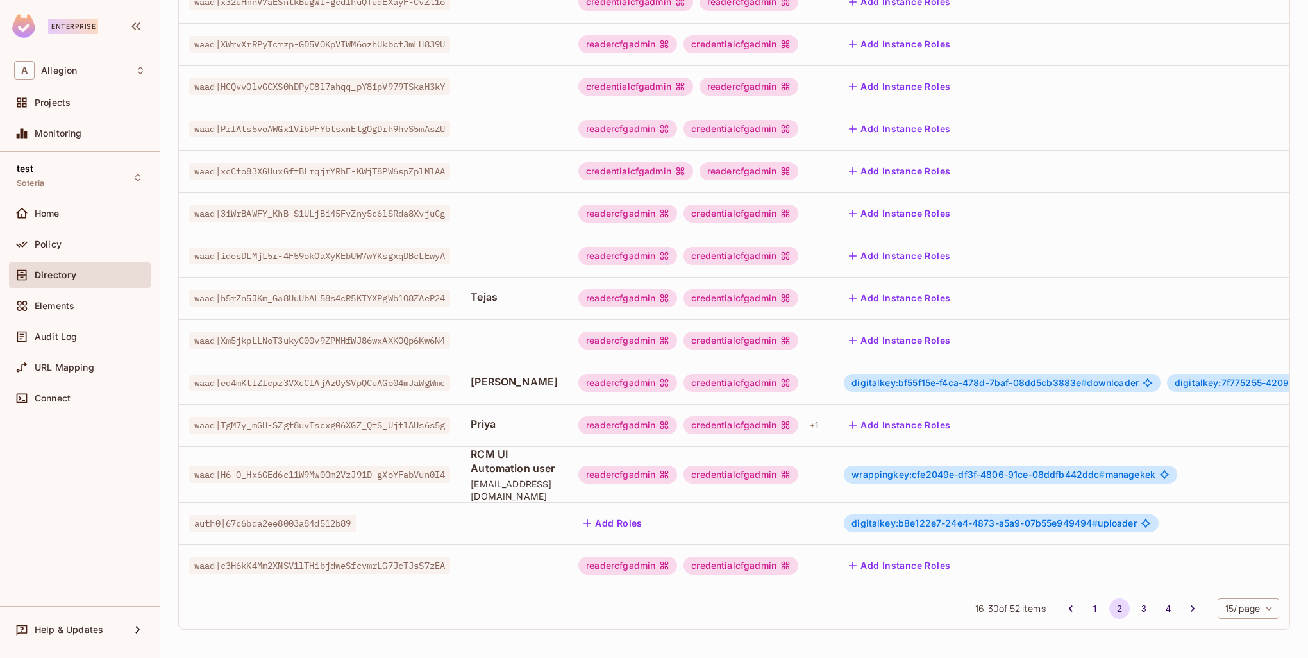
scroll to position [256, 0]
click at [1133, 615] on button "3" at bounding box center [1143, 608] width 21 height 21
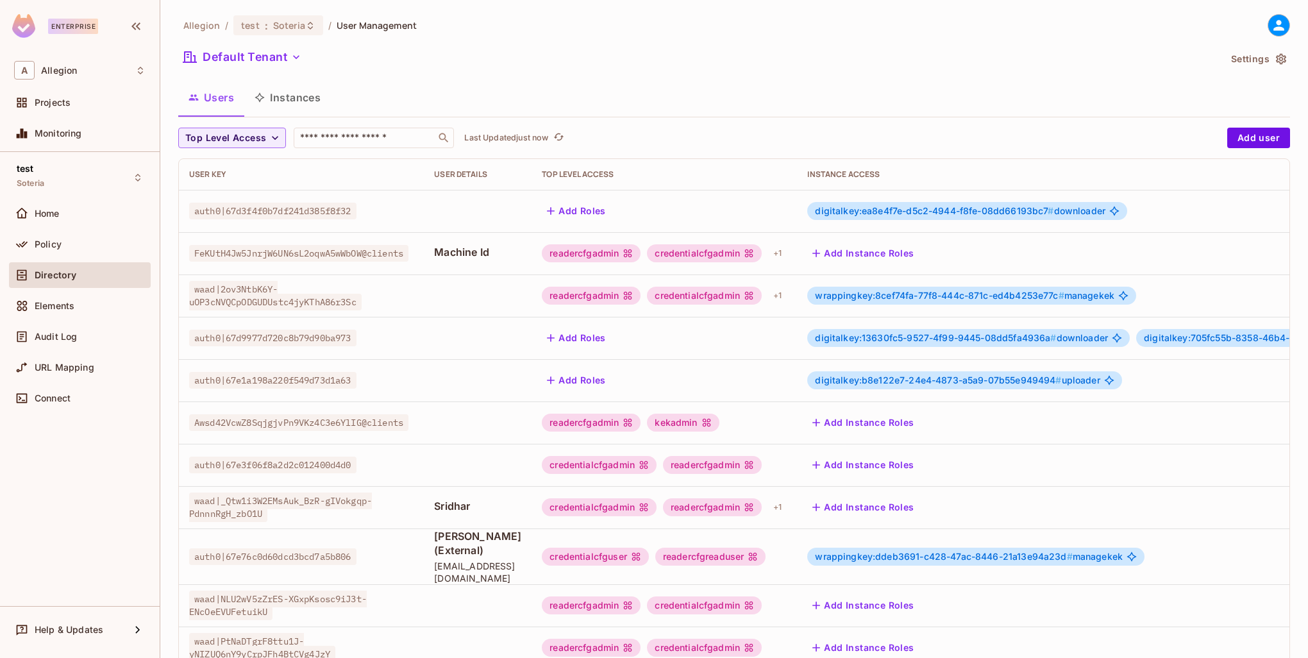
scroll to position [192, 0]
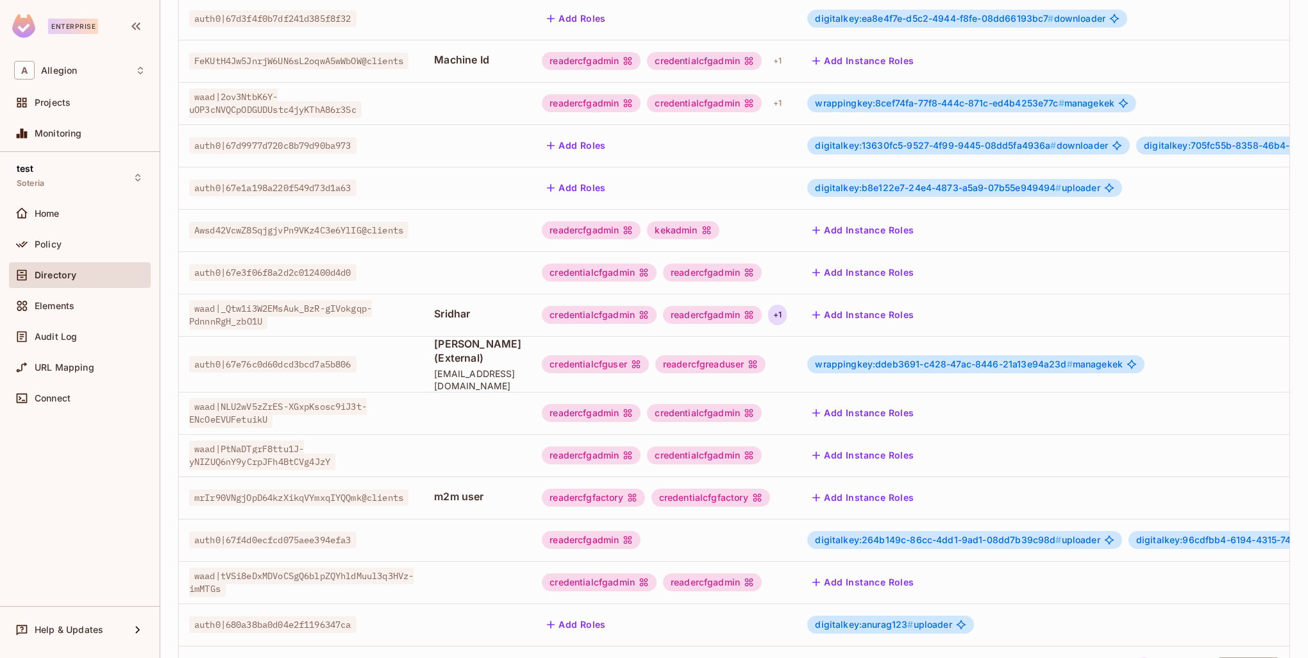
click at [786, 317] on div "+ 1" at bounding box center [777, 314] width 19 height 21
click at [815, 317] on div at bounding box center [654, 329] width 1308 height 658
click at [786, 317] on div "+ 1" at bounding box center [777, 314] width 19 height 21
click at [815, 317] on div at bounding box center [654, 329] width 1308 height 658
click at [490, 312] on td "Sridhar" at bounding box center [478, 315] width 108 height 42
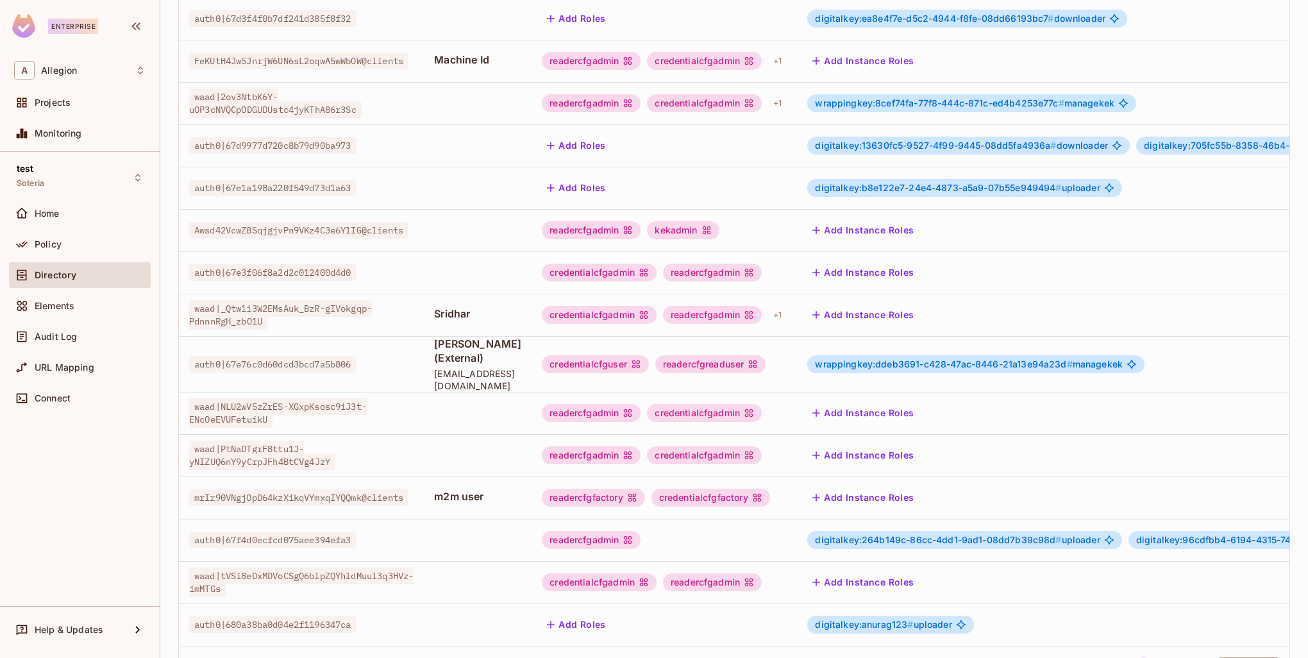
click at [485, 337] on td "[PERSON_NAME] (External) [EMAIL_ADDRESS][DOMAIN_NAME]" at bounding box center [478, 364] width 108 height 56
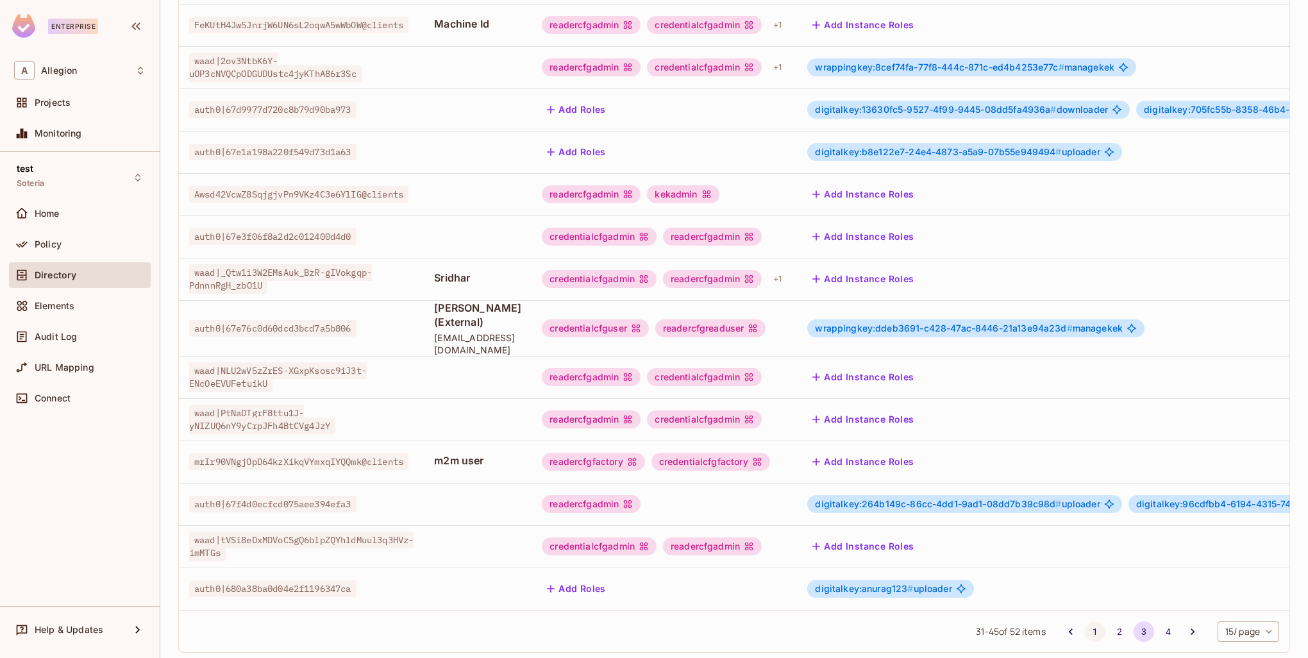
scroll to position [247, 0]
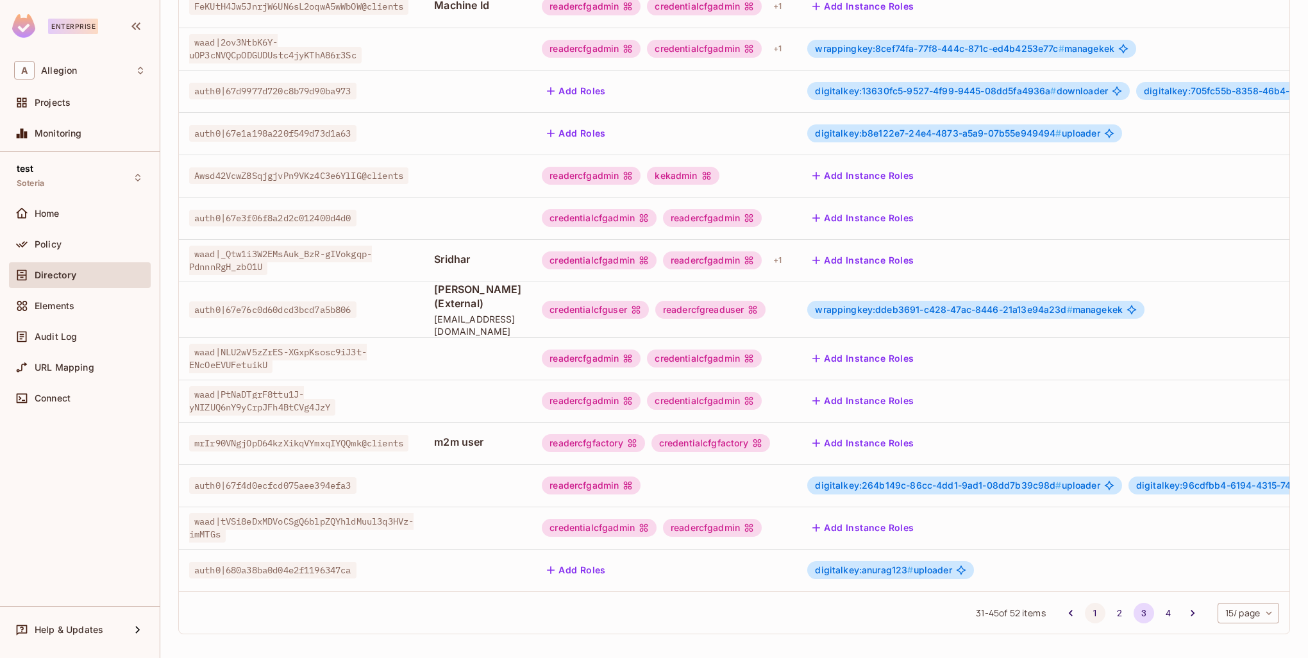
click at [1085, 606] on button "1" at bounding box center [1095, 613] width 21 height 21
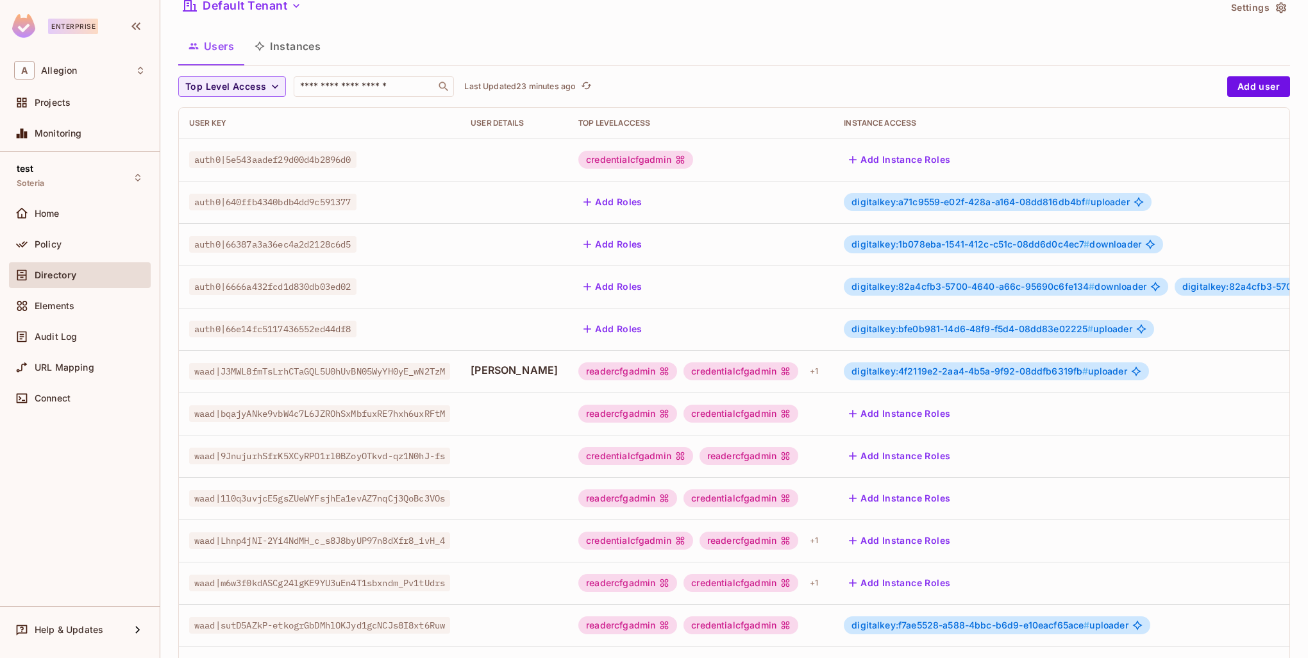
scroll to position [128, 0]
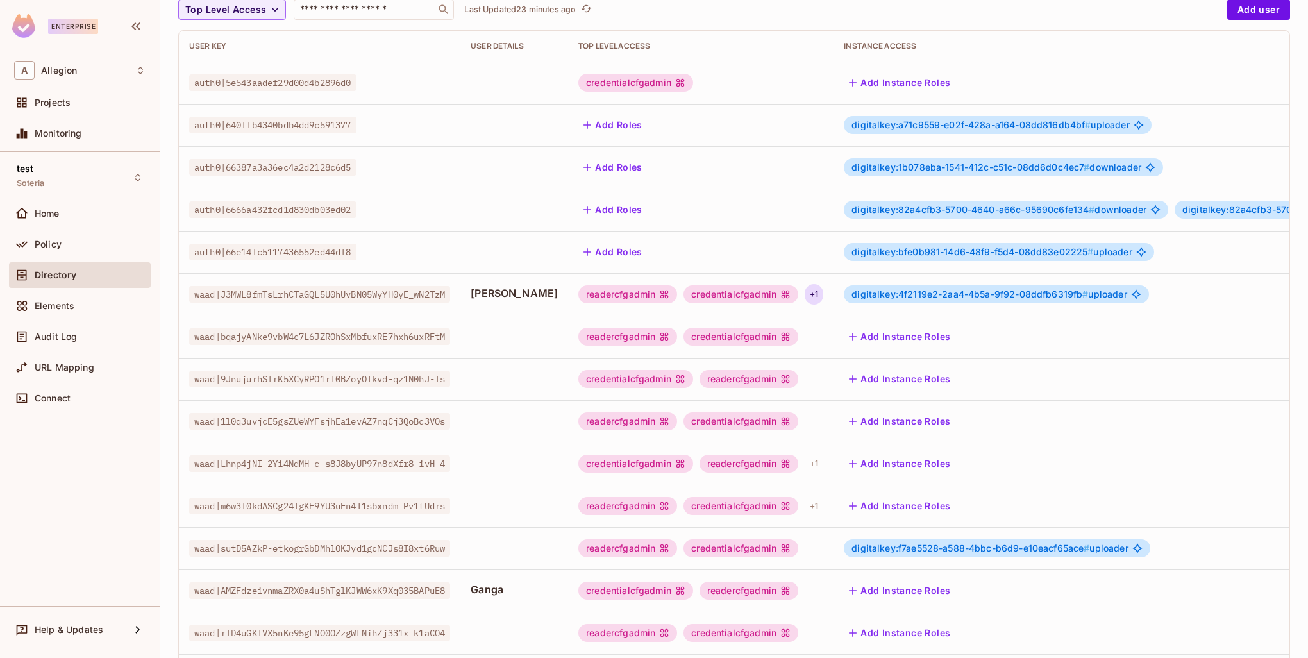
click at [804, 296] on div "+ 1" at bounding box center [813, 294] width 19 height 21
click at [790, 296] on div at bounding box center [654, 329] width 1308 height 658
click at [804, 296] on div "+ 1" at bounding box center [813, 294] width 19 height 21
click at [790, 295] on div at bounding box center [654, 329] width 1308 height 658
click at [804, 296] on div "+ 1" at bounding box center [813, 294] width 19 height 21
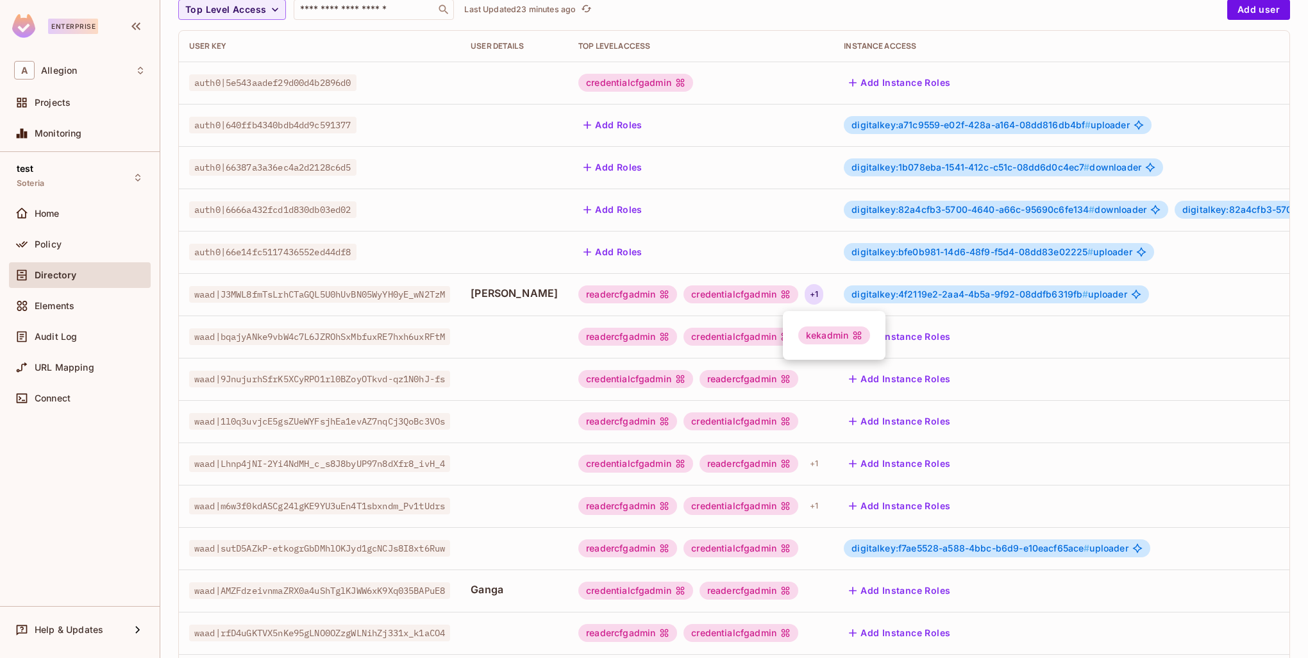
click at [795, 297] on div at bounding box center [654, 329] width 1308 height 658
drag, startPoint x: 464, startPoint y: 296, endPoint x: 192, endPoint y: 301, distance: 271.8
click at [192, 301] on td "waad|J3MWL8fmTsLrhCTaGQL5U0hUvBN05WyYH0yE_wN2TzM" at bounding box center [319, 294] width 281 height 42
click at [228, 308] on td "waad|J3MWL8fmTsLrhCTaGQL5U0hUvBN05WyYH0yE_wN2TzM" at bounding box center [319, 294] width 281 height 42
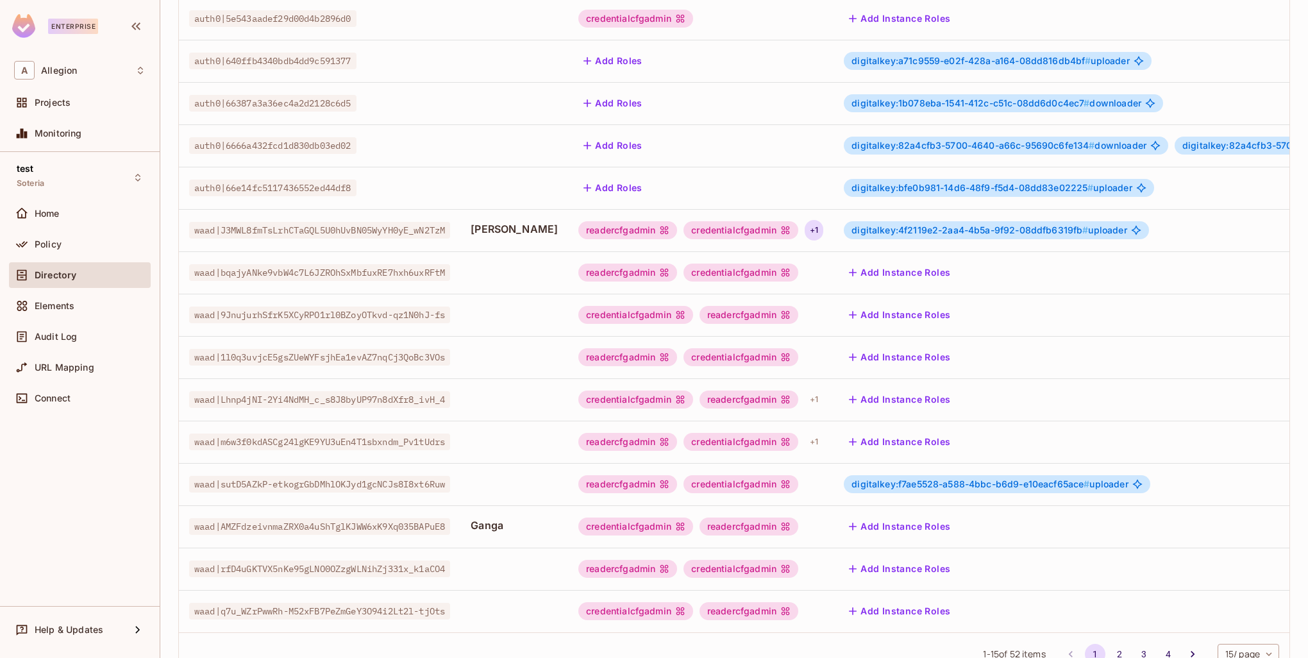
click at [804, 227] on div "+ 1" at bounding box center [813, 230] width 19 height 21
click at [794, 227] on div at bounding box center [654, 329] width 1308 height 658
